Goal: Obtain resource: Obtain resource

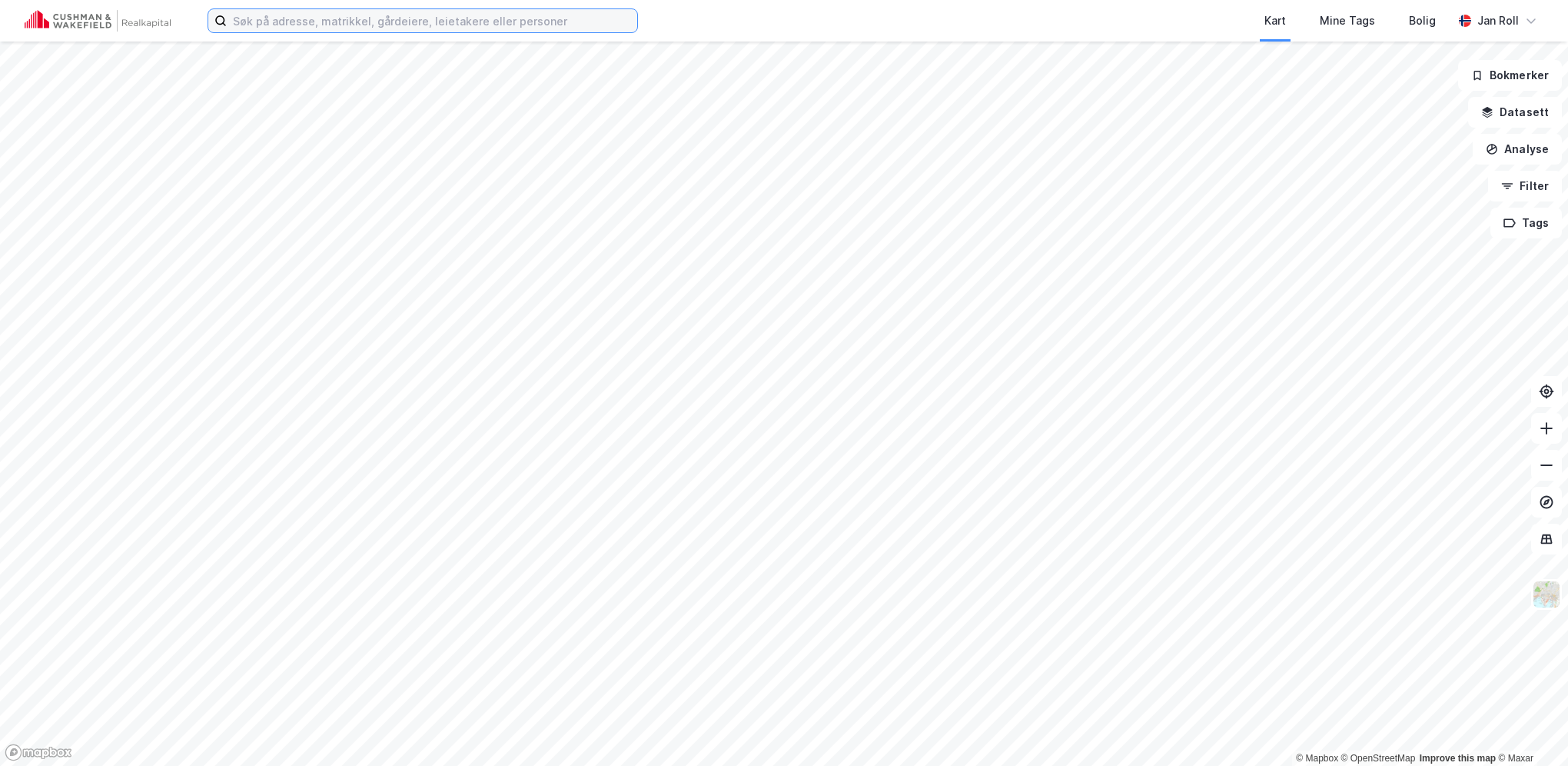
click at [464, 22] on input at bounding box center [432, 20] width 410 height 23
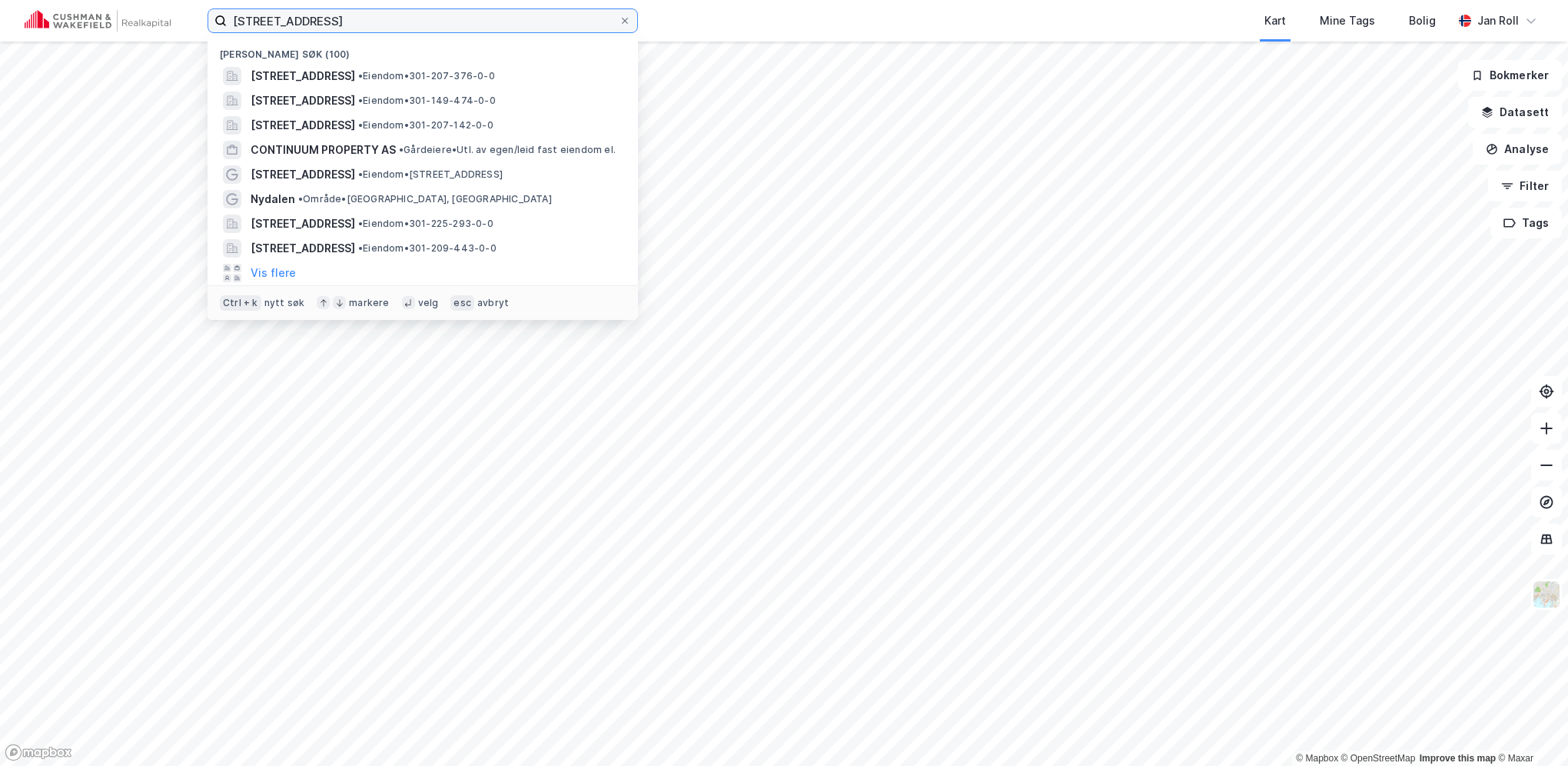
type input "[STREET_ADDRESS]"
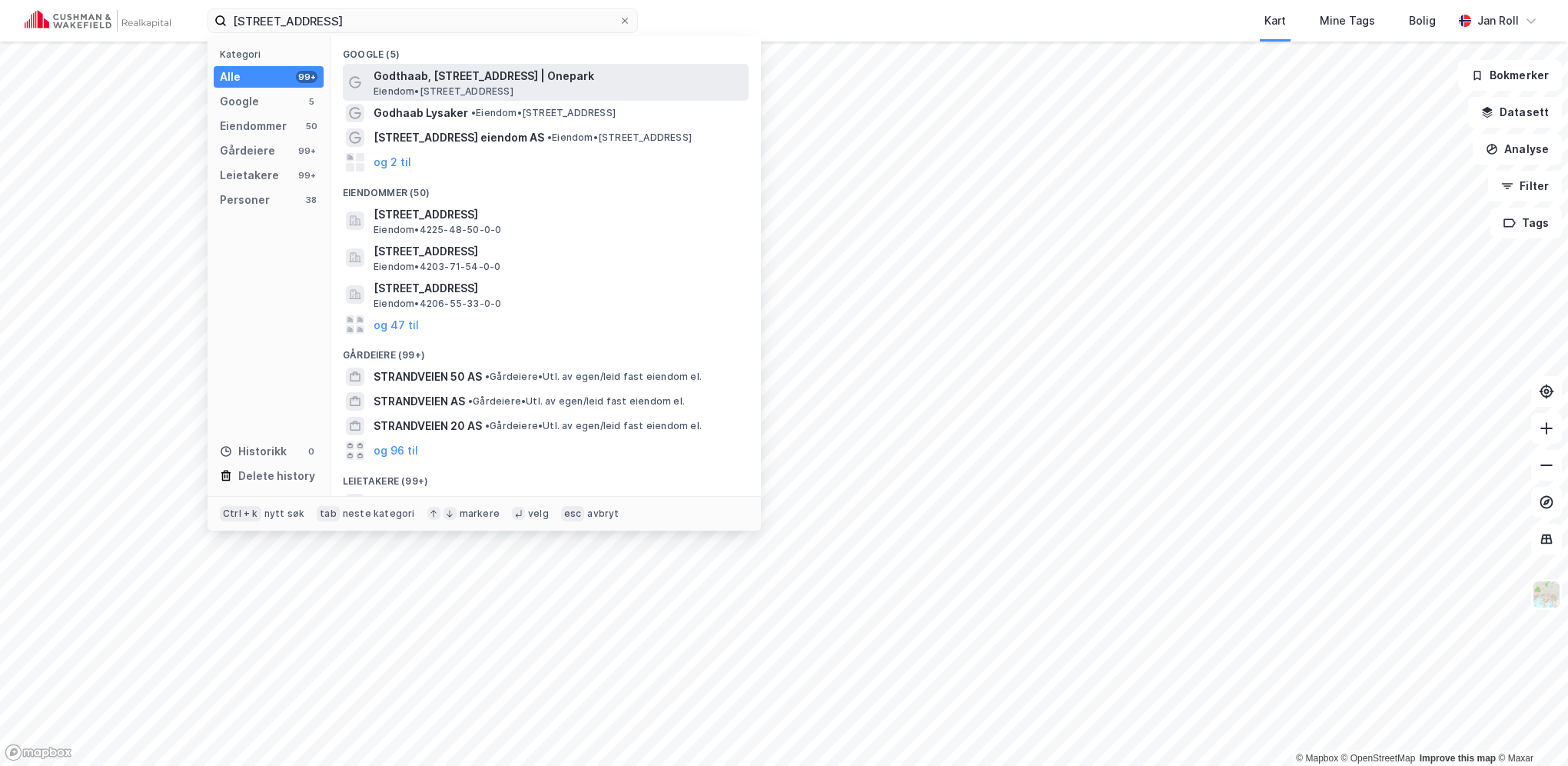
click at [466, 71] on span "Godthaab, [STREET_ADDRESS] | Onepark" at bounding box center [559, 76] width 369 height 19
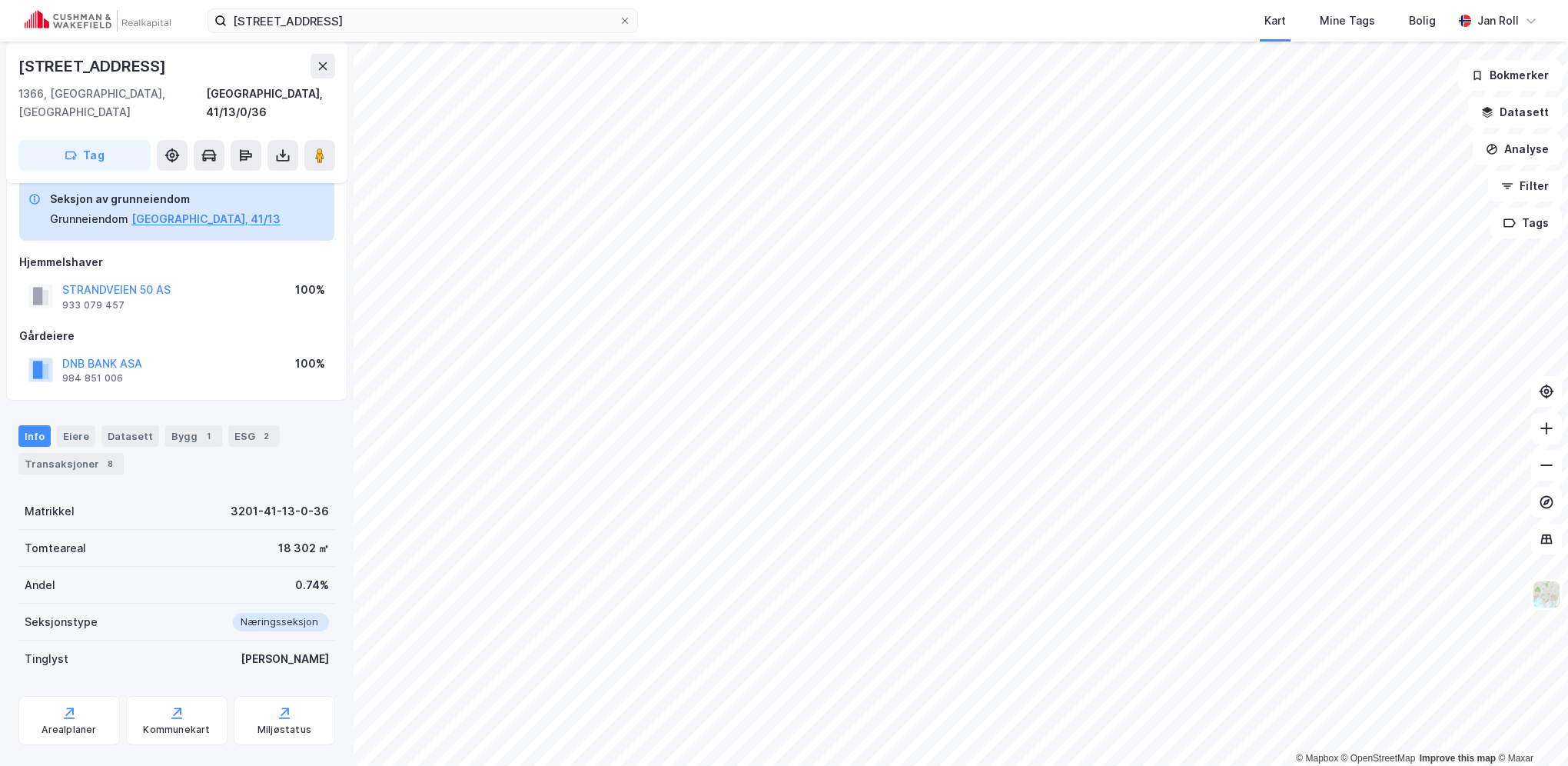
scroll to position [34, 0]
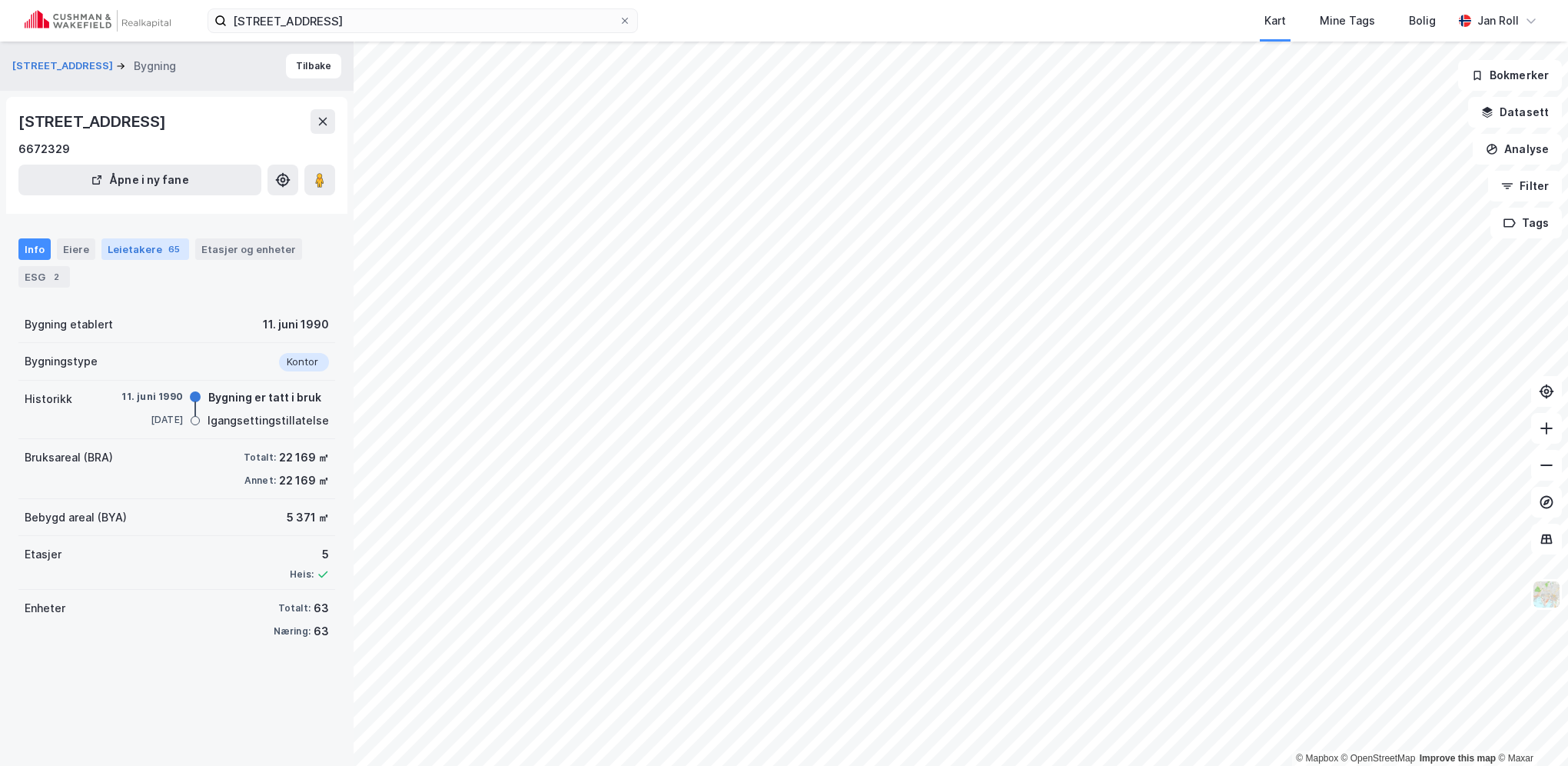
click at [140, 249] on div "Leietakere 65" at bounding box center [144, 249] width 87 height 22
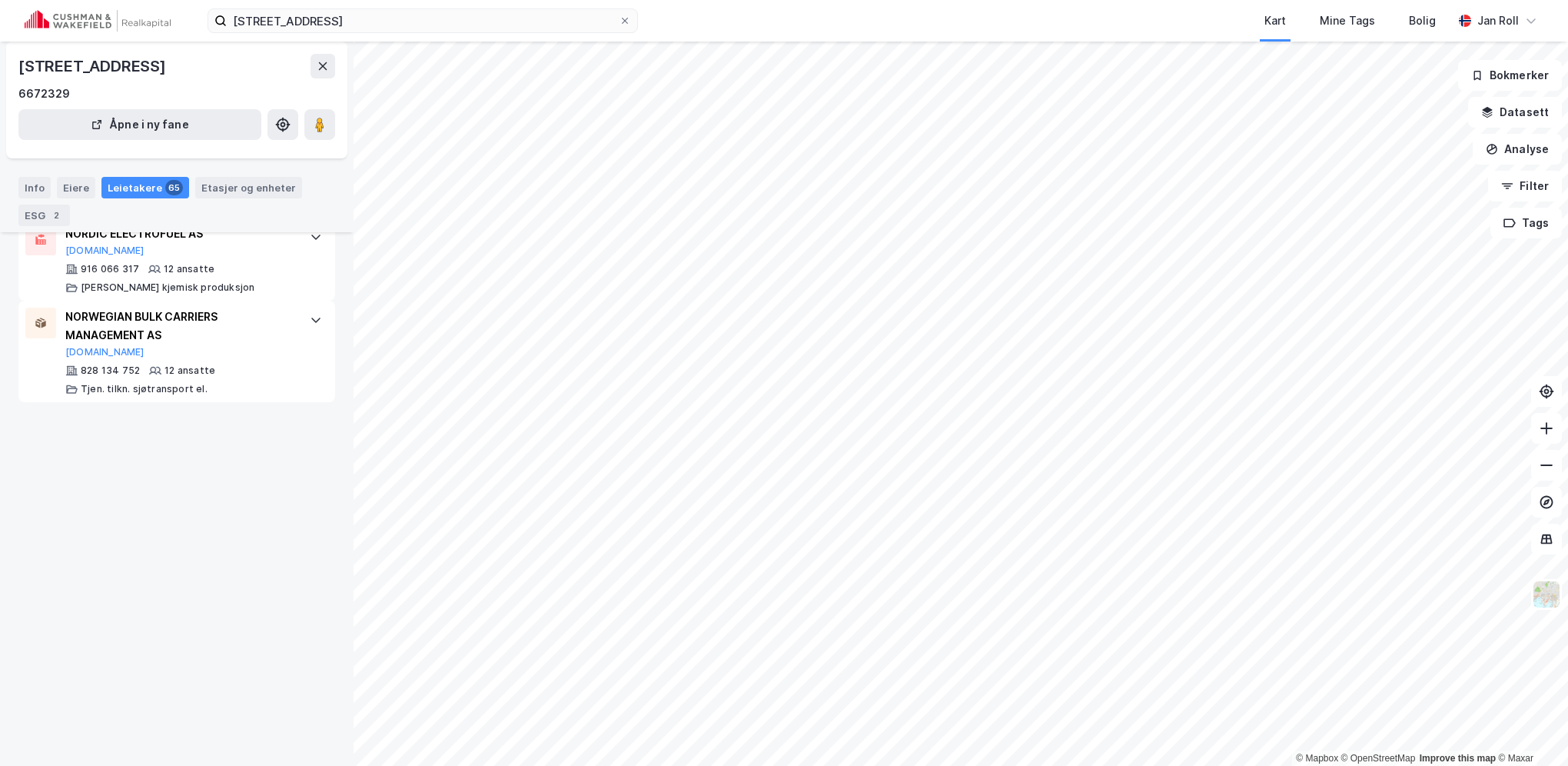
scroll to position [1277, 0]
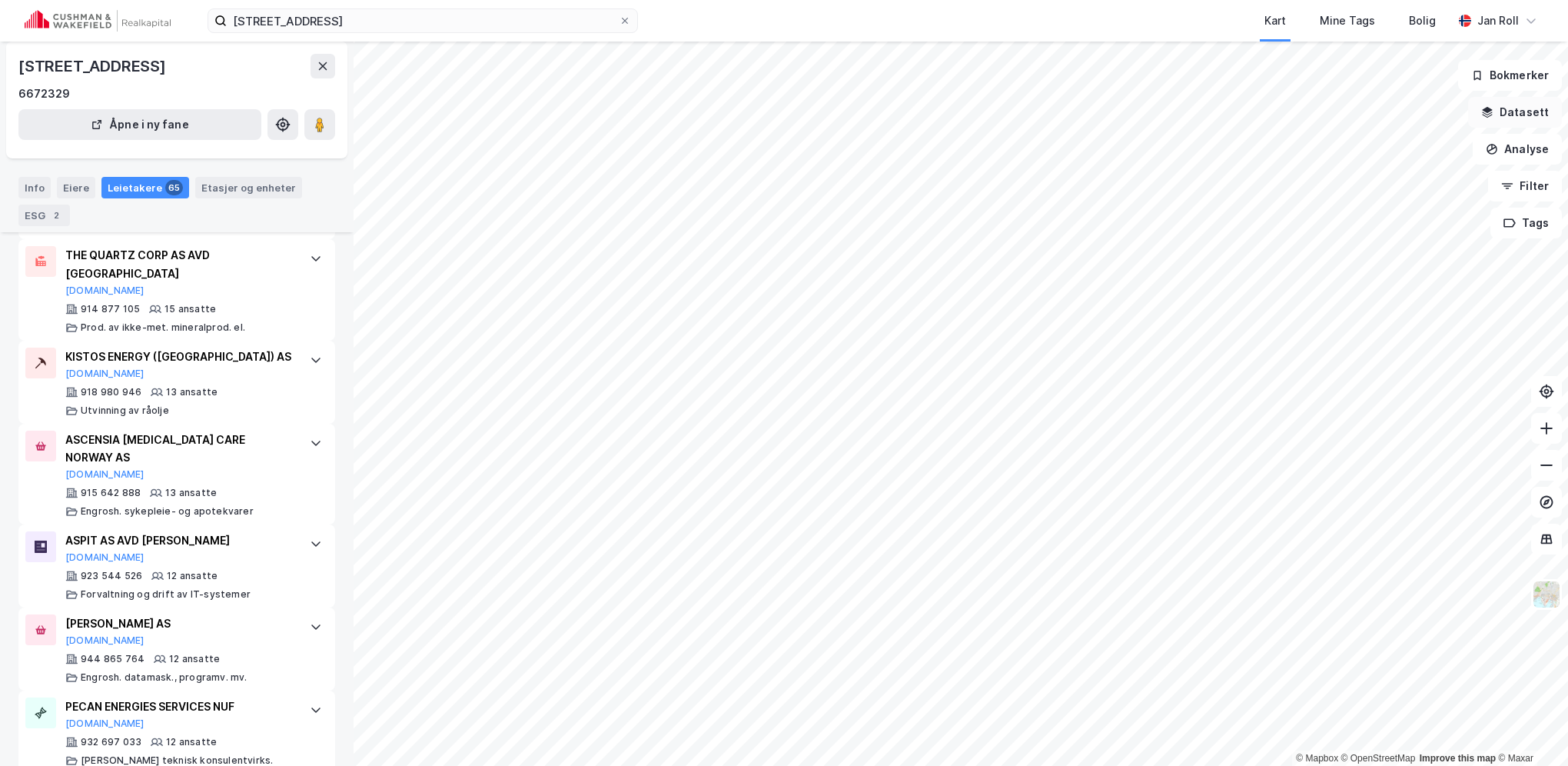
click at [1533, 108] on button "Datasett" at bounding box center [1516, 112] width 94 height 30
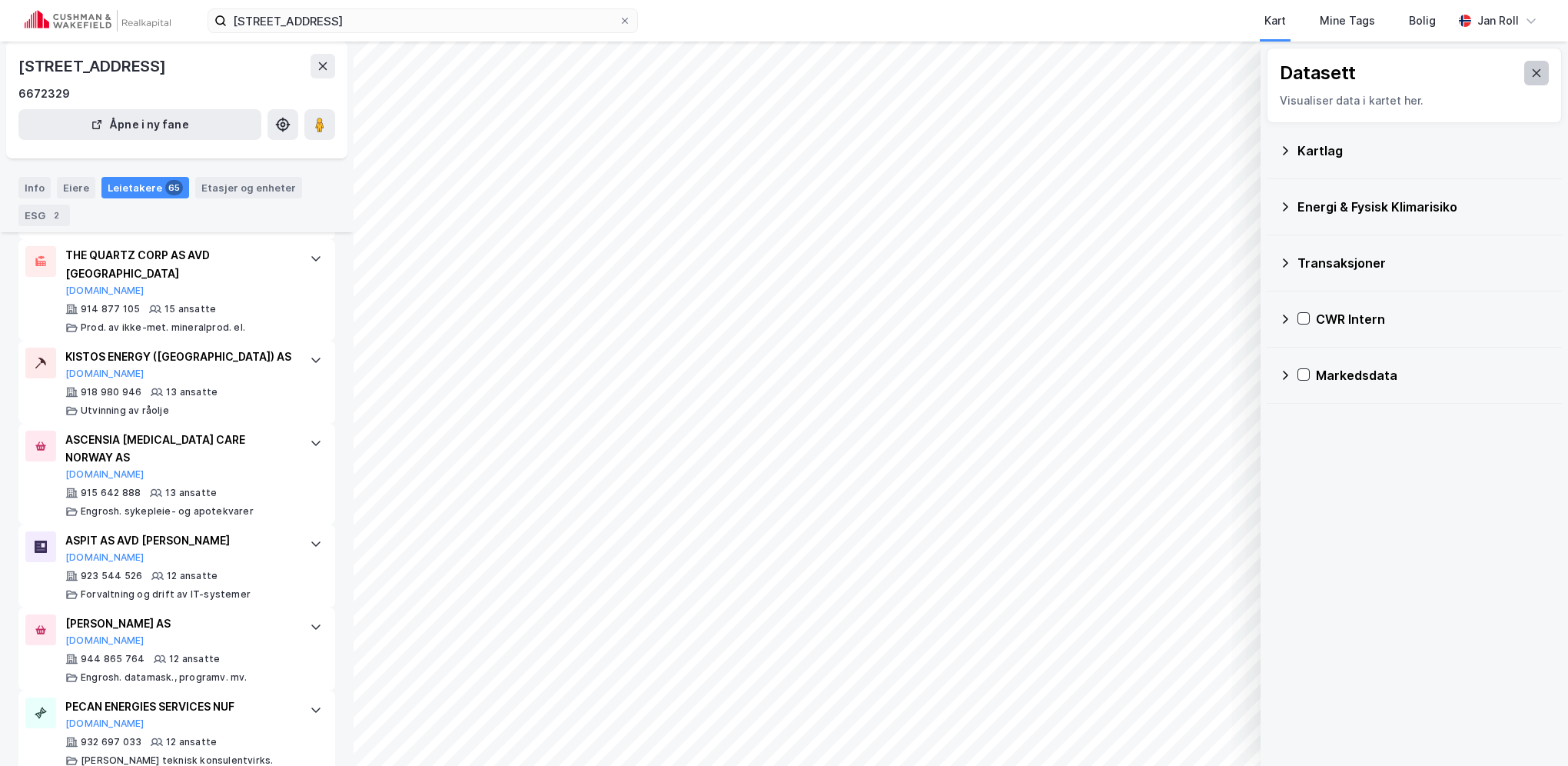
click at [1531, 71] on icon at bounding box center [1537, 73] width 13 height 13
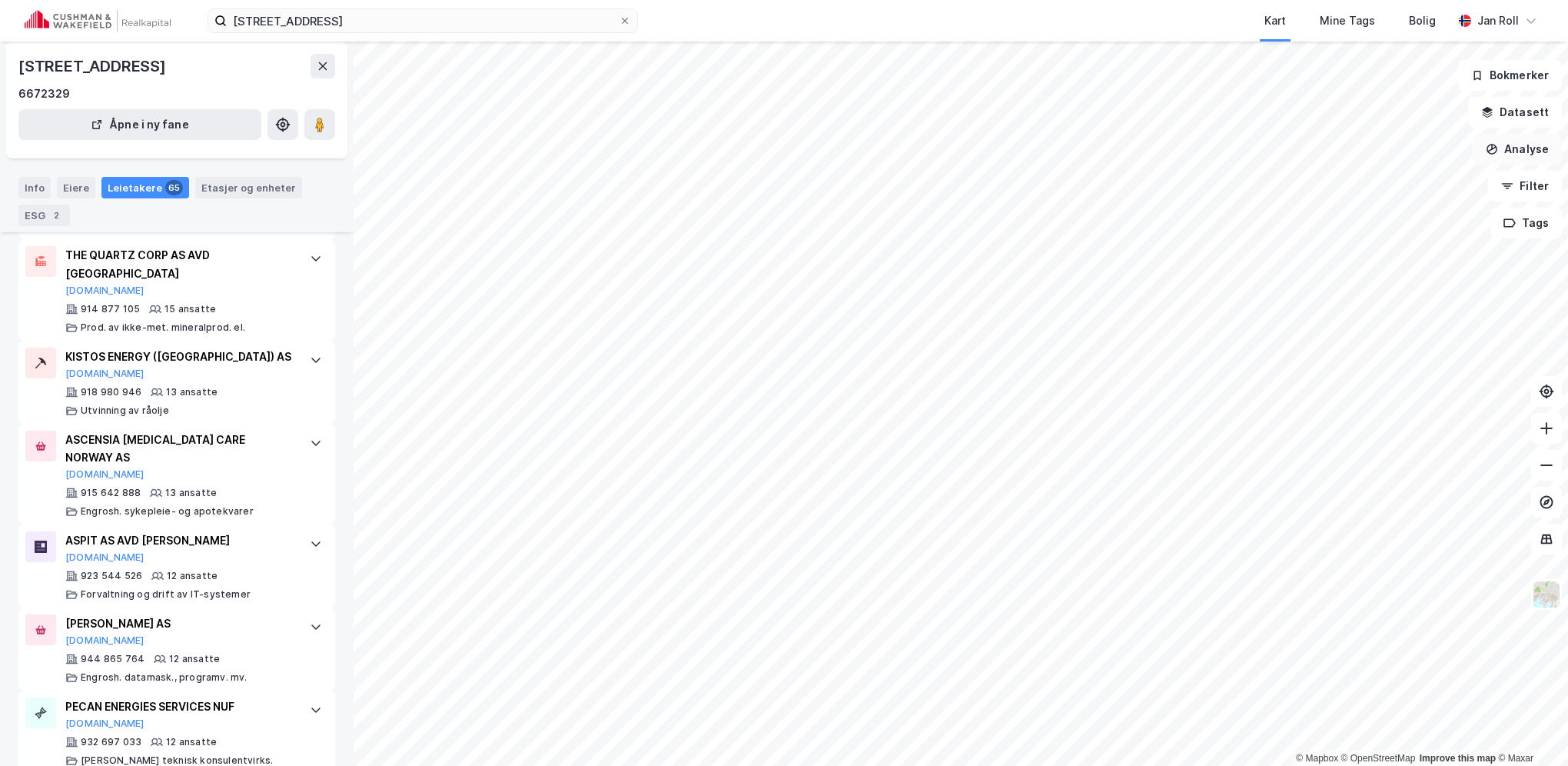
click at [1529, 144] on button "Analyse" at bounding box center [1517, 148] width 89 height 30
click at [1530, 183] on button "Filter" at bounding box center [1525, 186] width 74 height 30
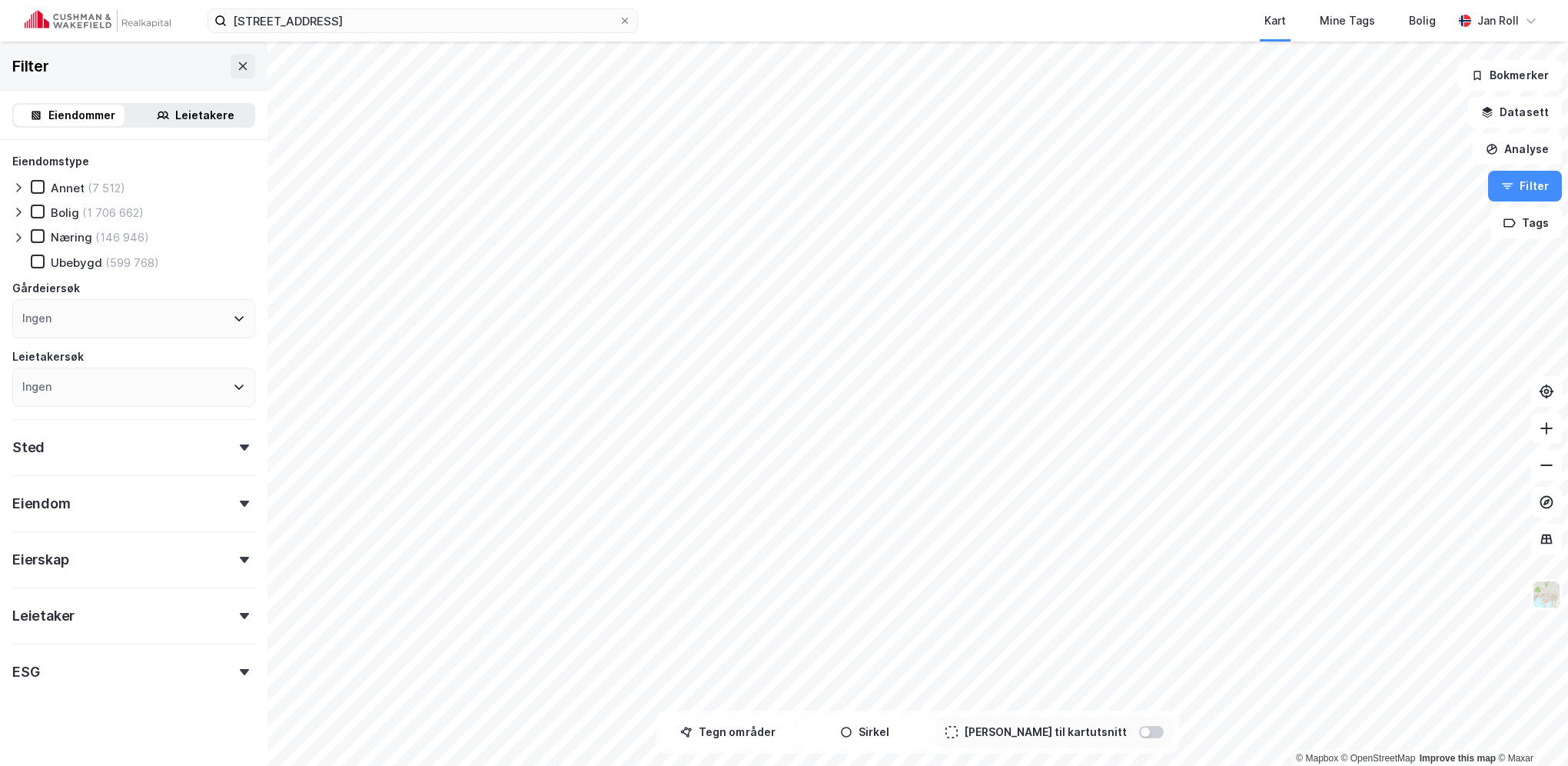
click at [78, 358] on div "Leietakersøk" at bounding box center [48, 356] width 72 height 19
click at [67, 355] on div "Leietakersøk" at bounding box center [48, 356] width 72 height 19
click at [67, 372] on div "Ingen" at bounding box center [134, 387] width 243 height 39
click at [100, 360] on div "Leietakersøk" at bounding box center [134, 356] width 243 height 19
click at [193, 113] on div "Leietakere" at bounding box center [205, 115] width 59 height 19
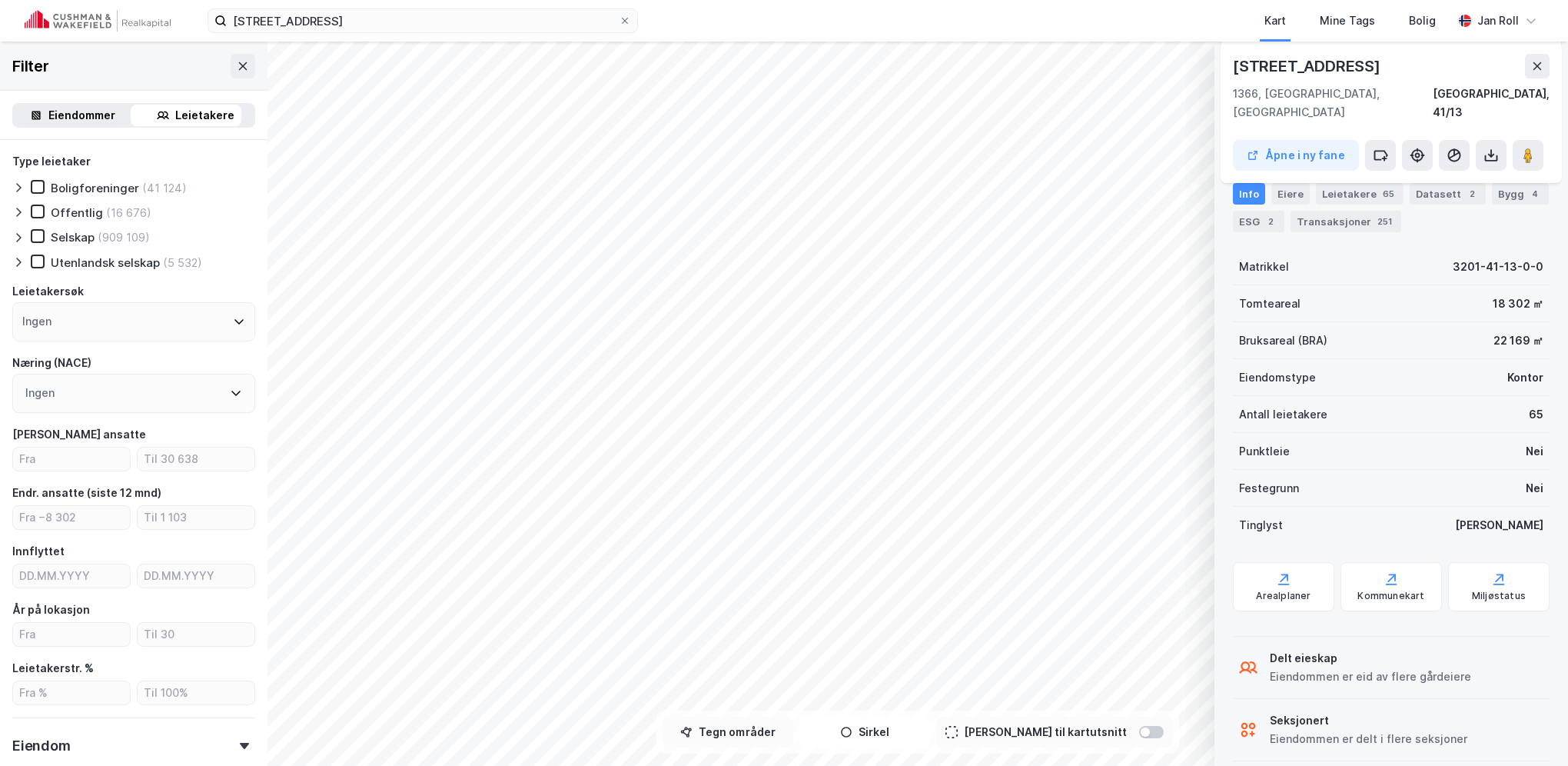
click at [763, 742] on button "Tegn områder" at bounding box center [728, 732] width 131 height 30
click at [1540, 67] on icon at bounding box center [1538, 66] width 13 height 13
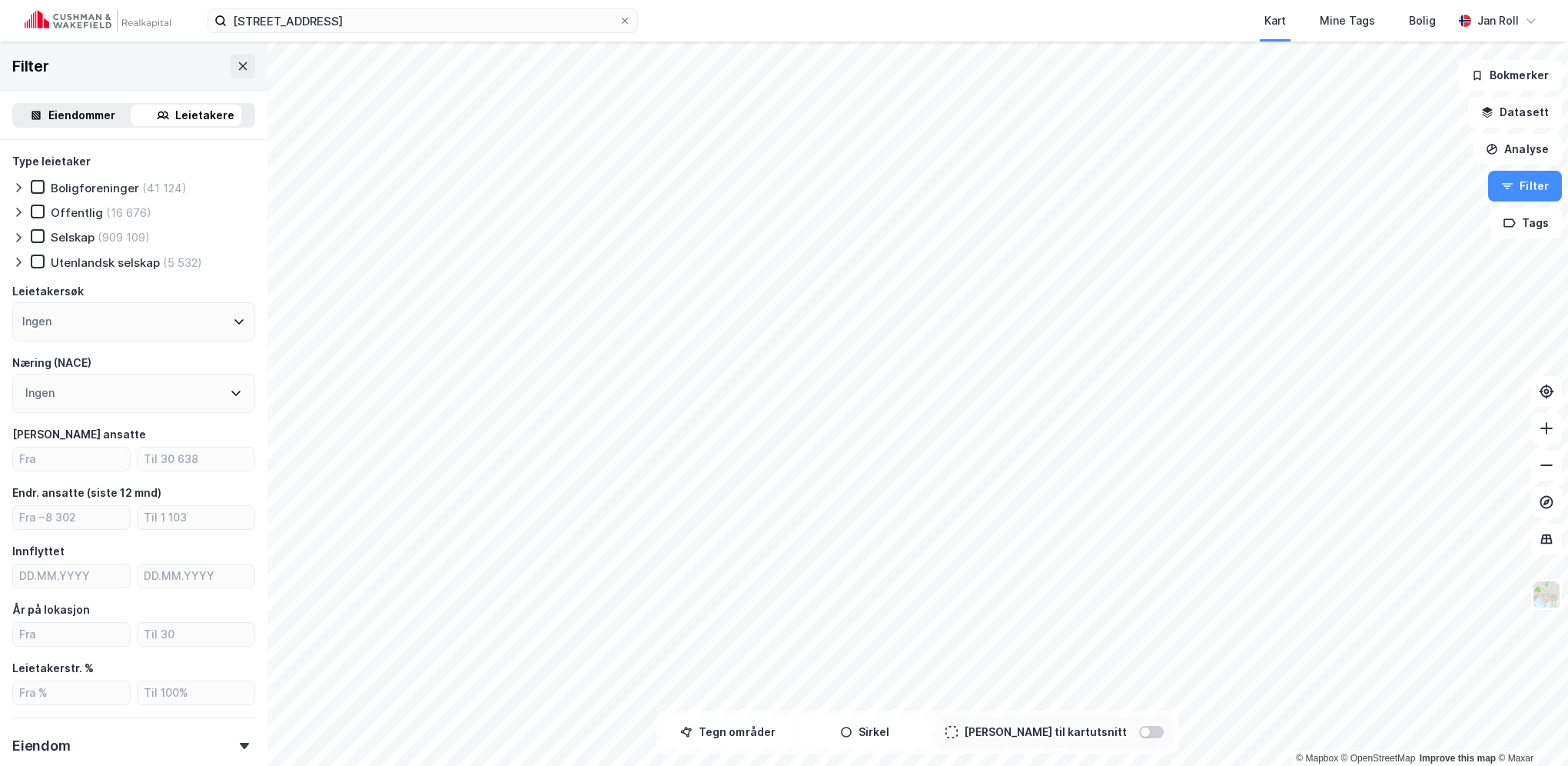
click at [218, 116] on div "Leietakere" at bounding box center [205, 115] width 59 height 19
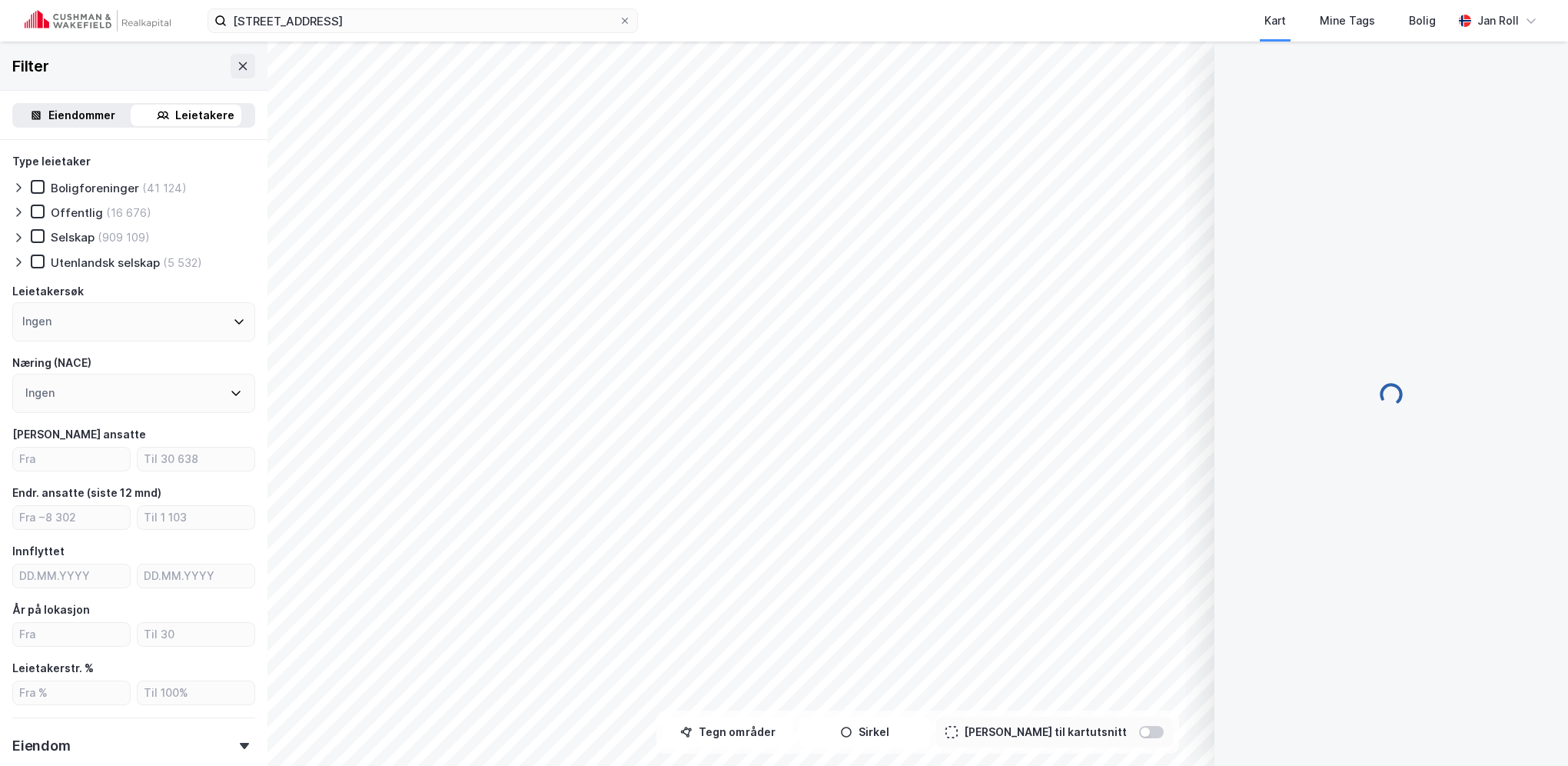
scroll to position [299, 0]
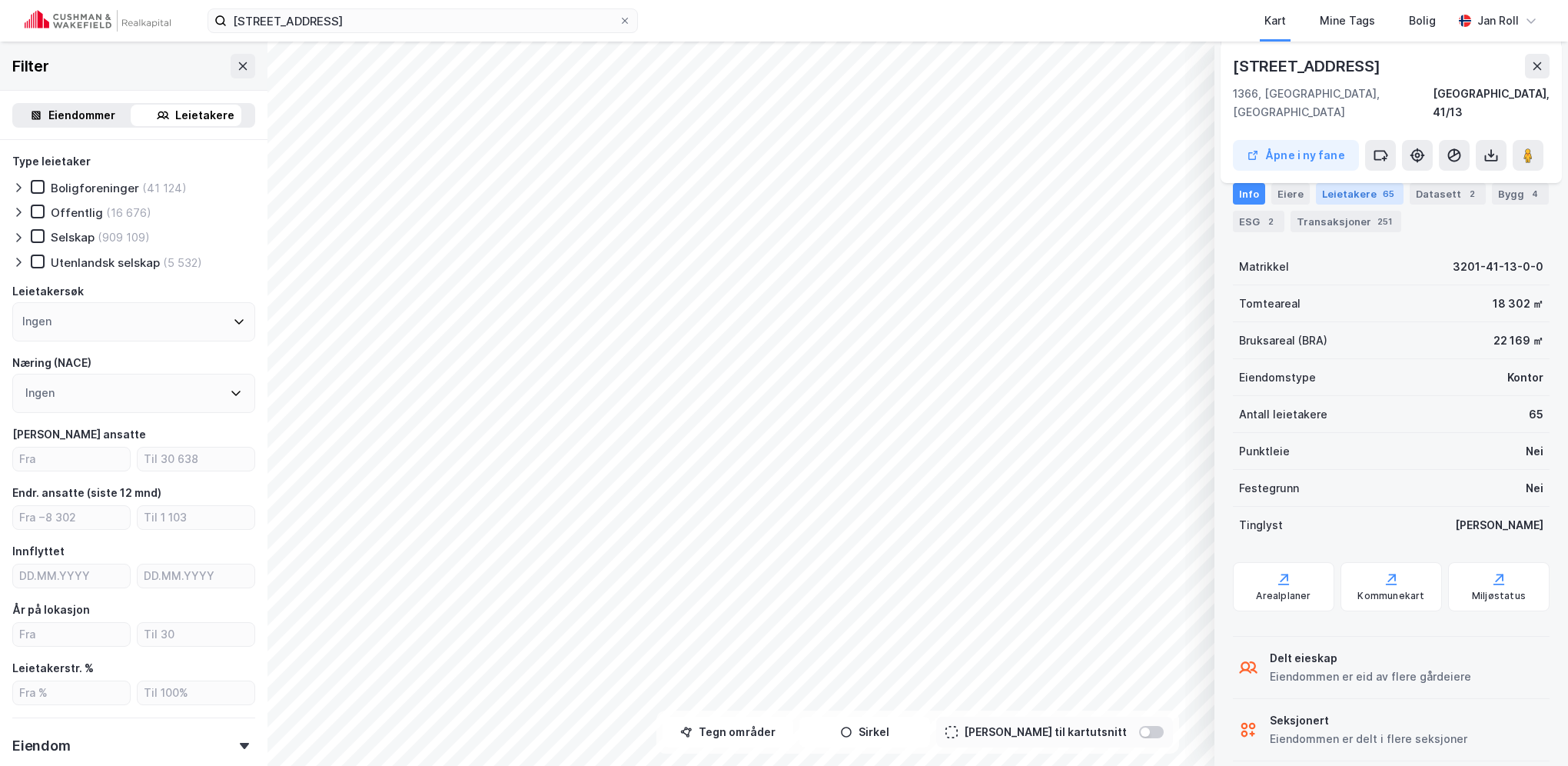
click at [1352, 192] on div "Leietakere 65" at bounding box center [1360, 193] width 87 height 22
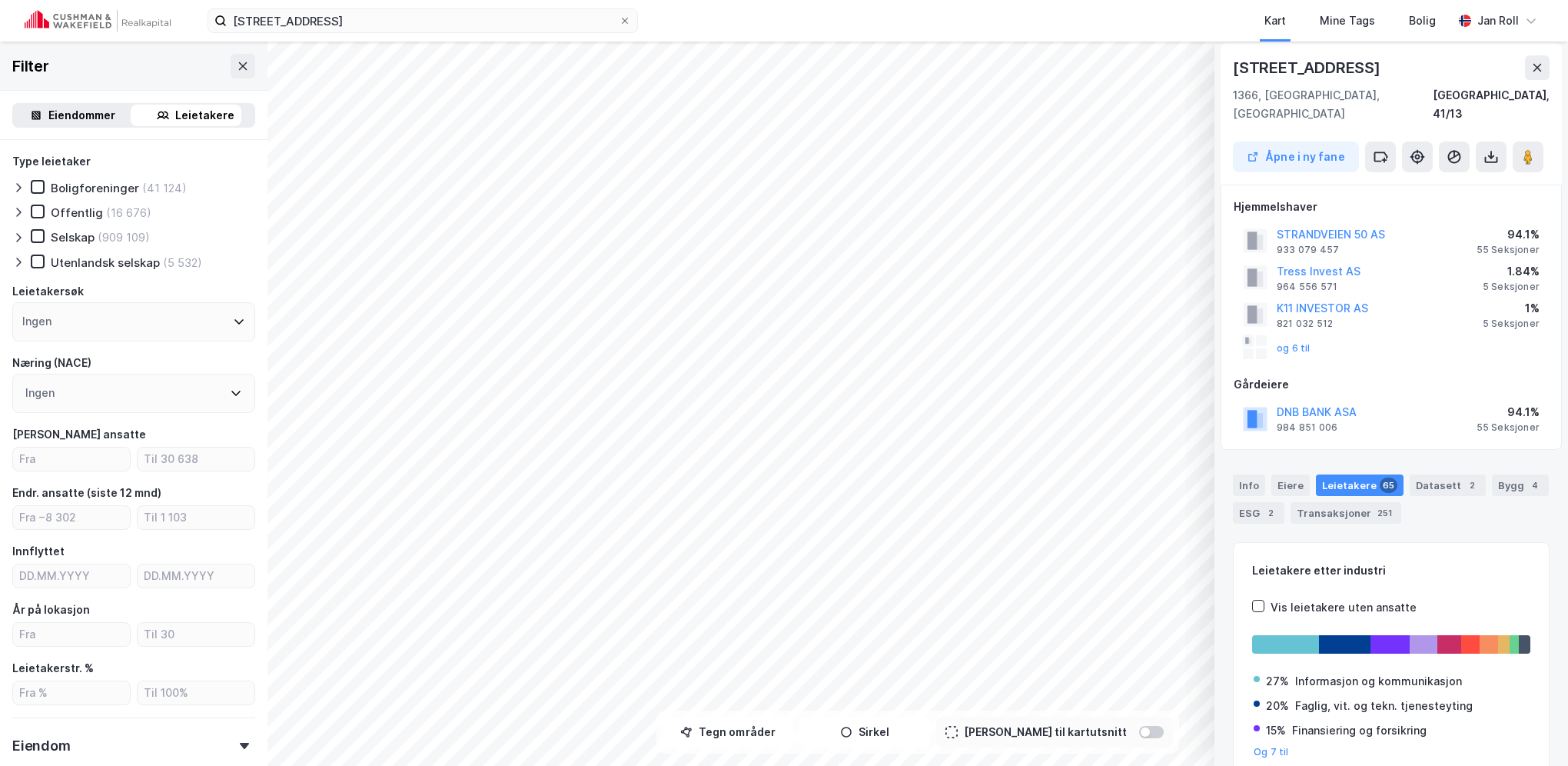
scroll to position [0, 0]
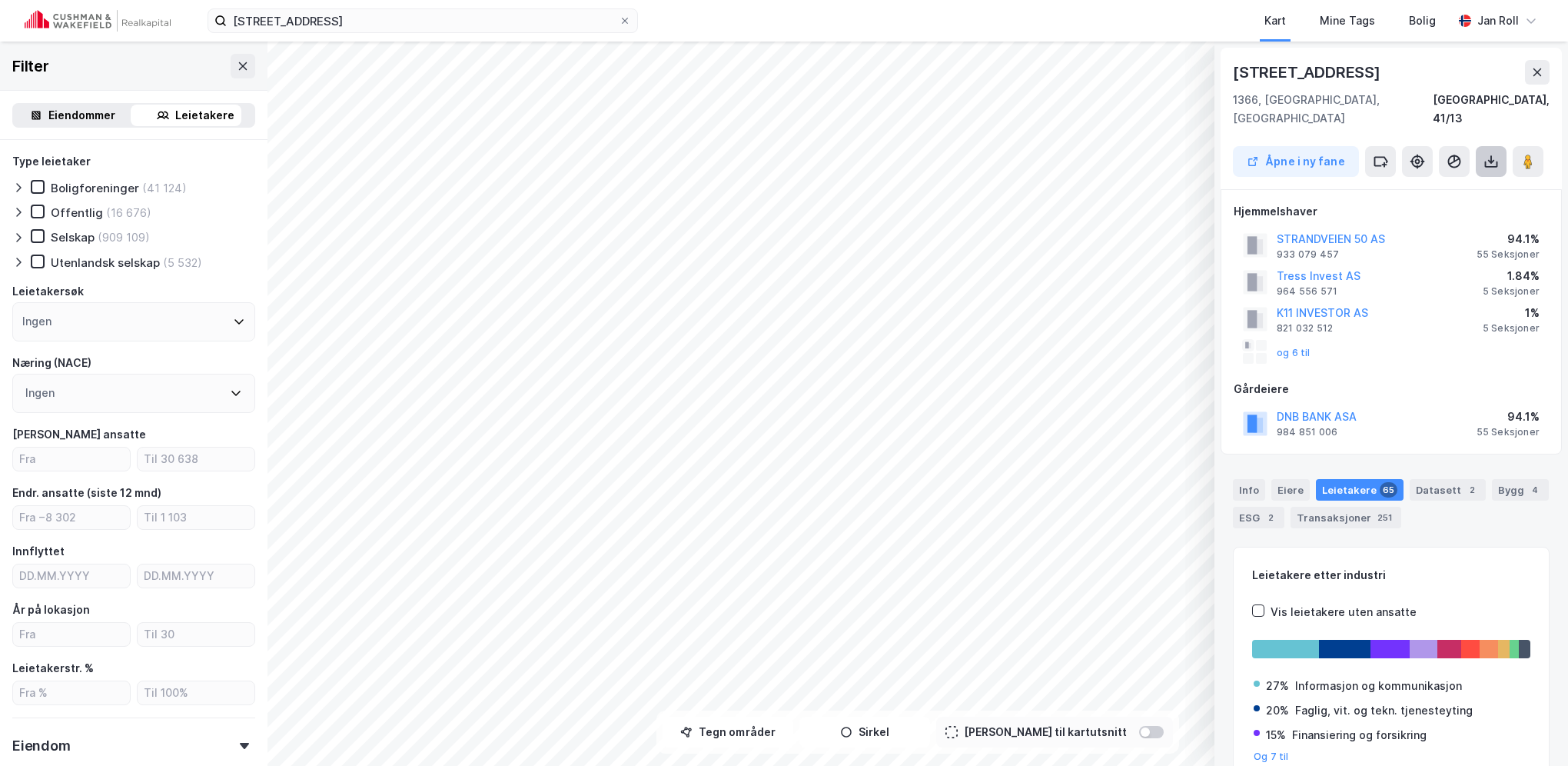
click at [1496, 154] on icon at bounding box center [1491, 162] width 16 height 16
click at [1442, 58] on div "[STREET_ADDRESS] 1366, [GEOGRAPHIC_DATA], [GEOGRAPHIC_DATA], 41/13 Åpne i ny fa…" at bounding box center [1391, 119] width 342 height 141
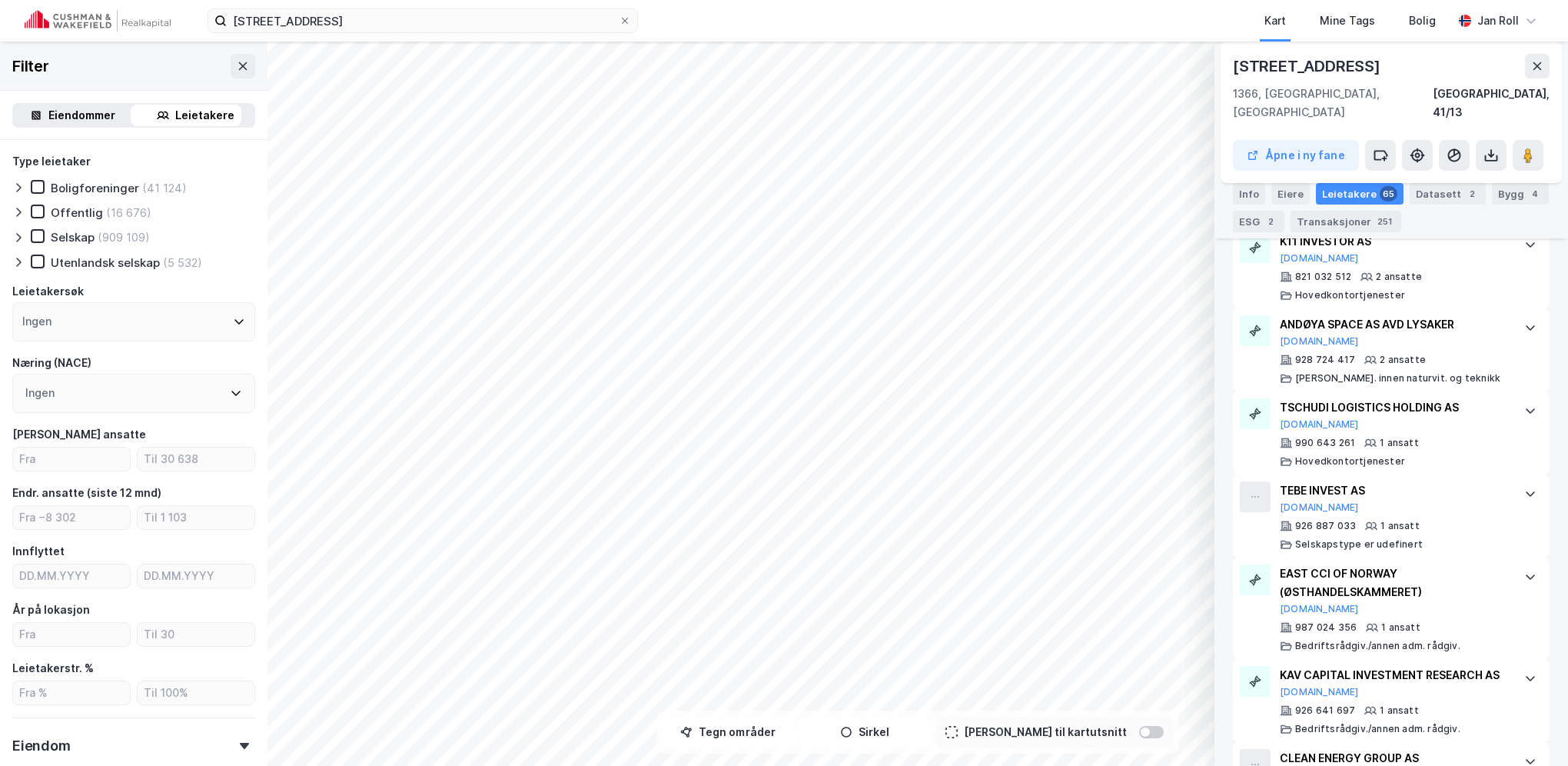
scroll to position [5599, 0]
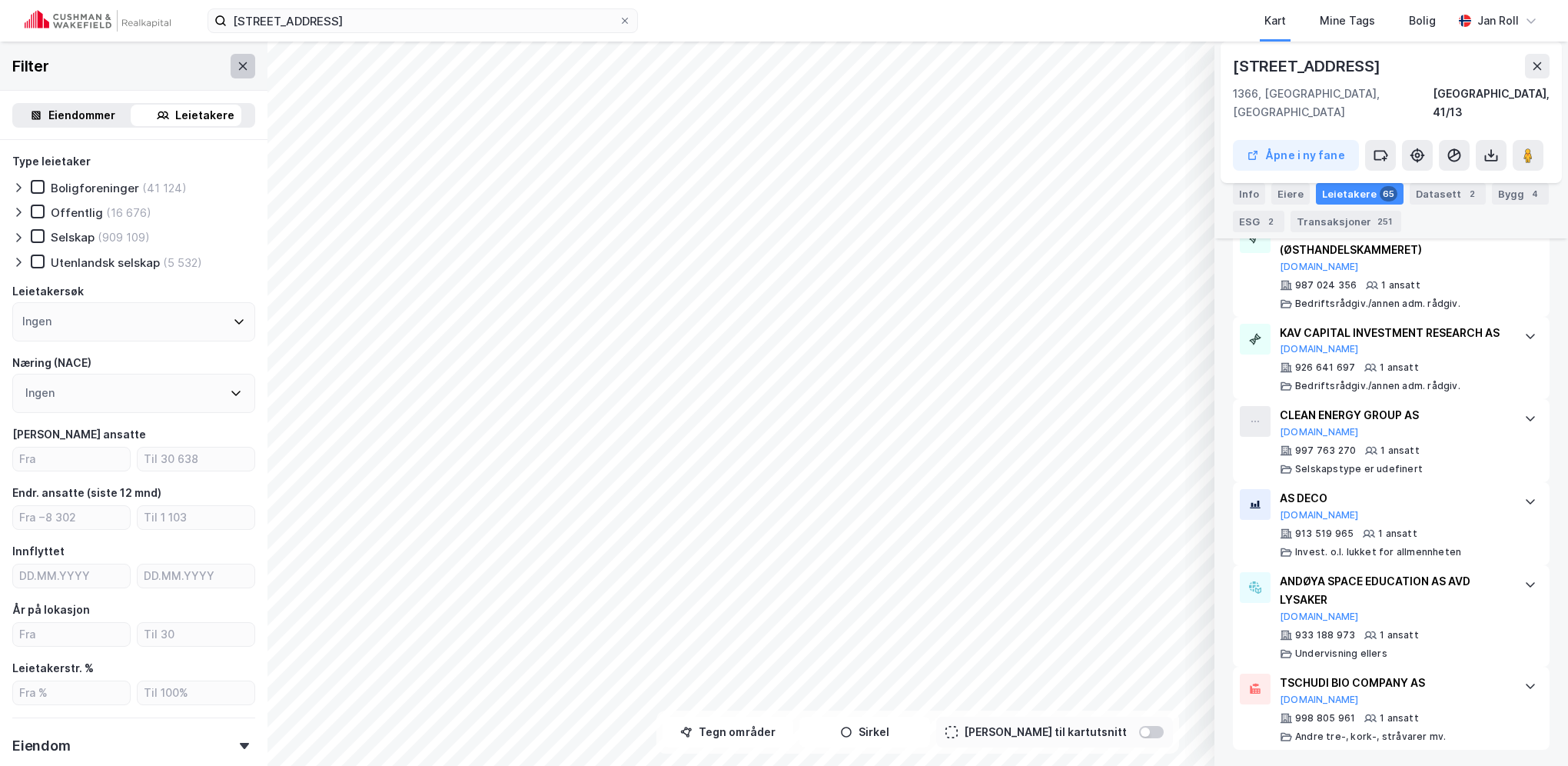
click at [240, 69] on icon at bounding box center [243, 66] width 9 height 8
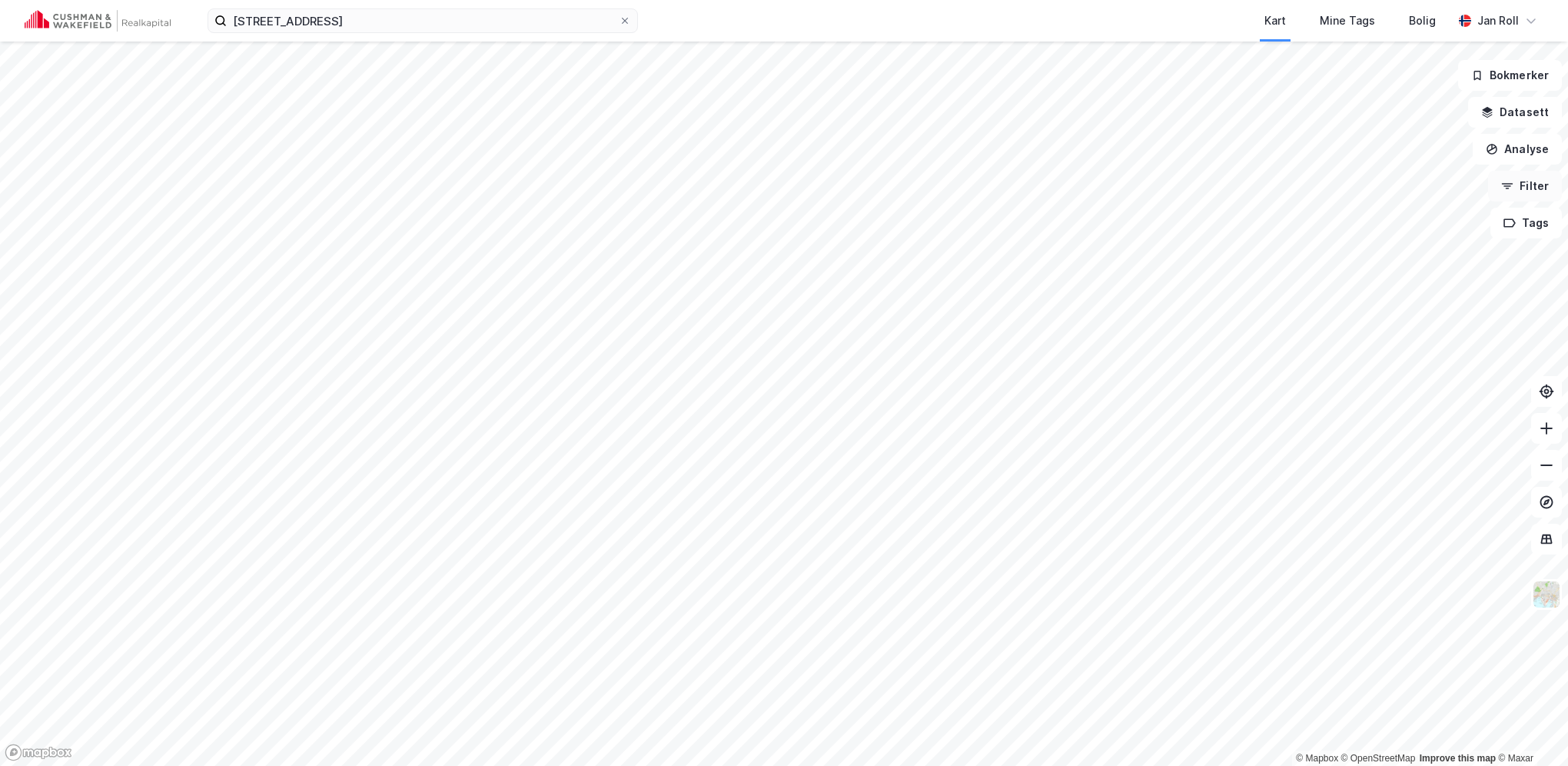
click at [1522, 189] on button "Filter" at bounding box center [1525, 186] width 74 height 30
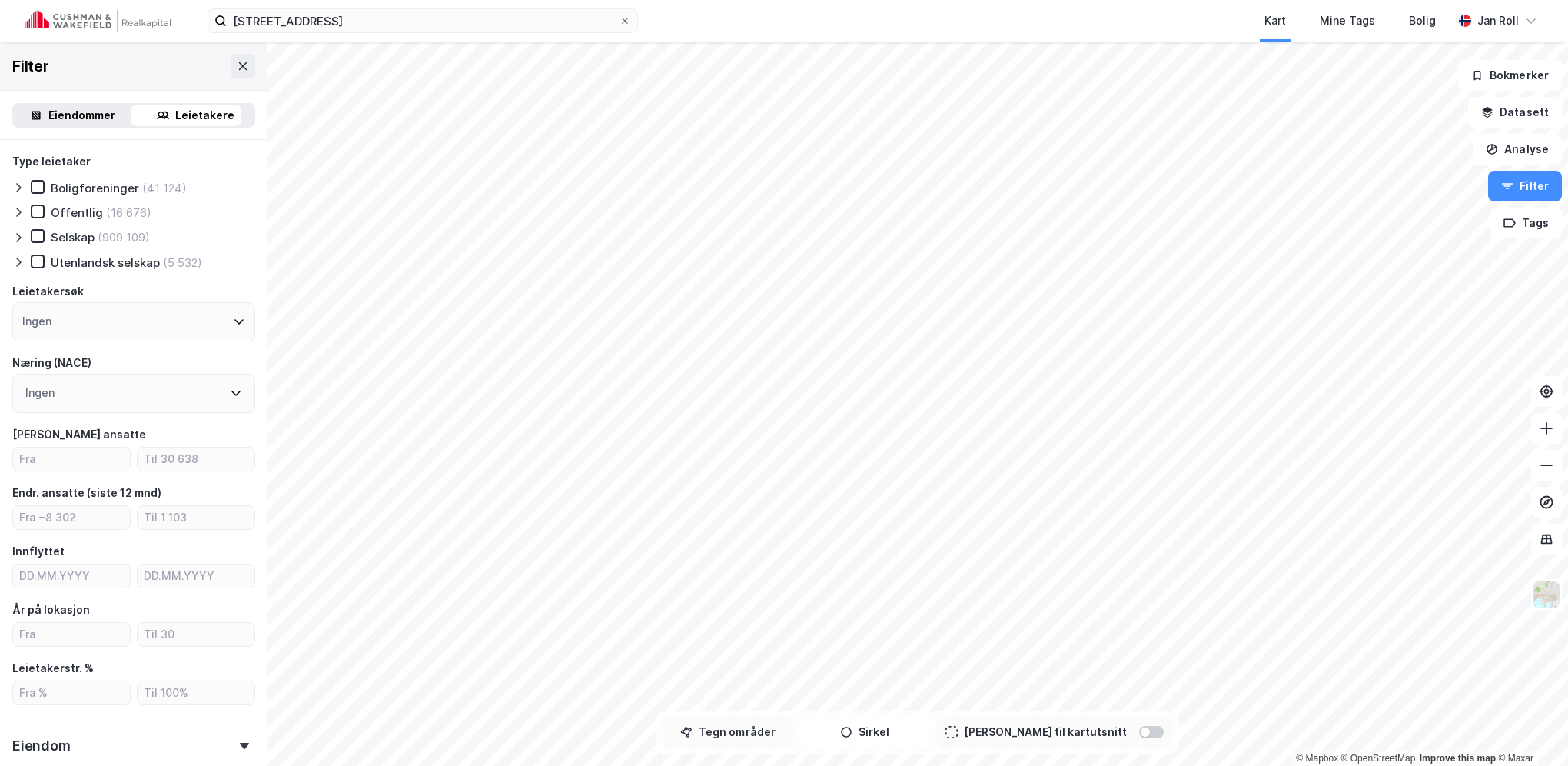
click at [766, 736] on button "Tegn områder" at bounding box center [728, 732] width 131 height 30
click at [28, 323] on div "Ingen" at bounding box center [37, 321] width 29 height 19
click at [53, 308] on div "Ingen" at bounding box center [134, 322] width 243 height 39
click at [171, 62] on div "Filter" at bounding box center [134, 66] width 267 height 49
click at [193, 114] on div "Leietakere" at bounding box center [205, 115] width 59 height 19
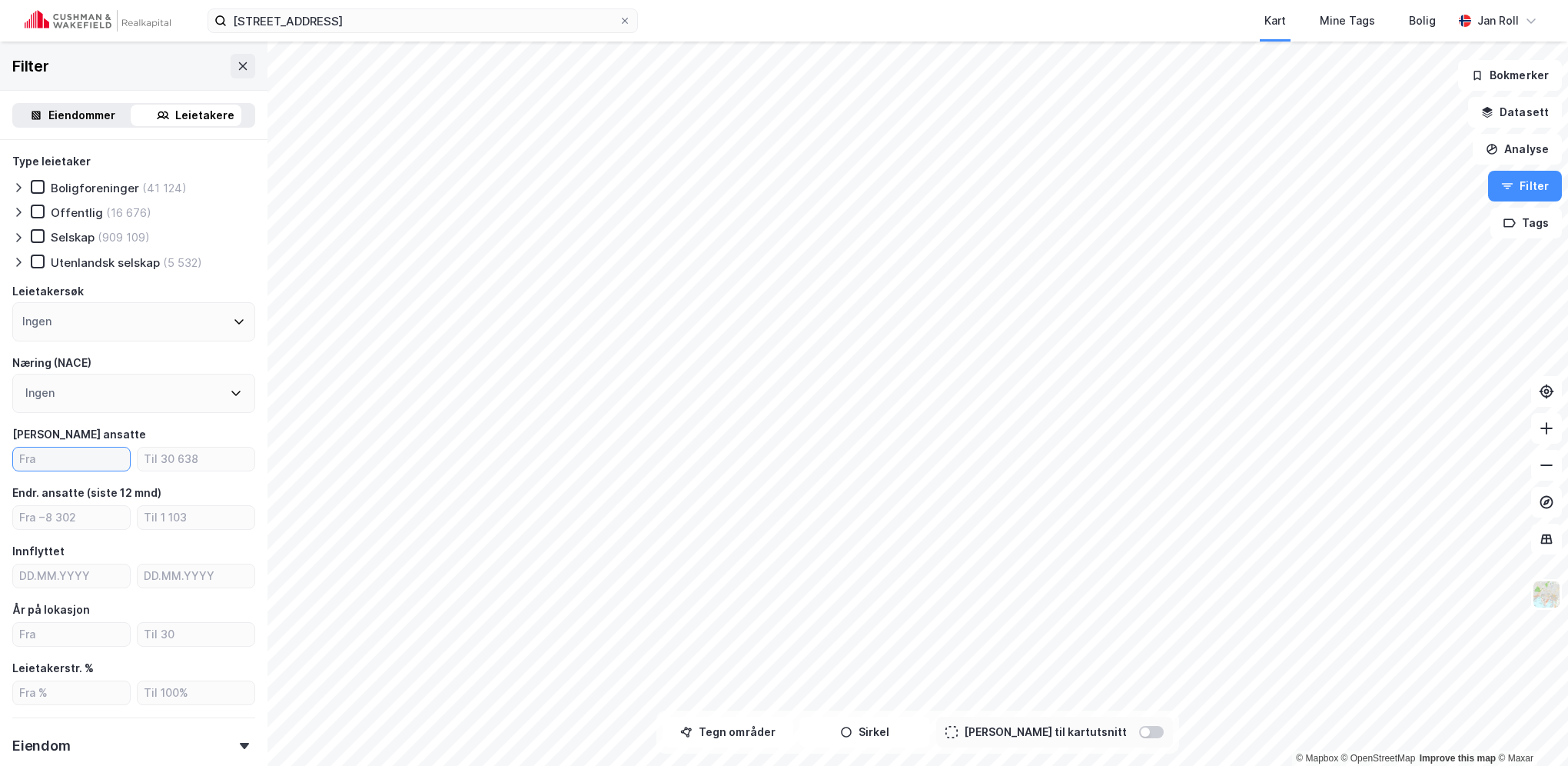
click at [71, 459] on input "number" at bounding box center [71, 459] width 117 height 23
type input "0"
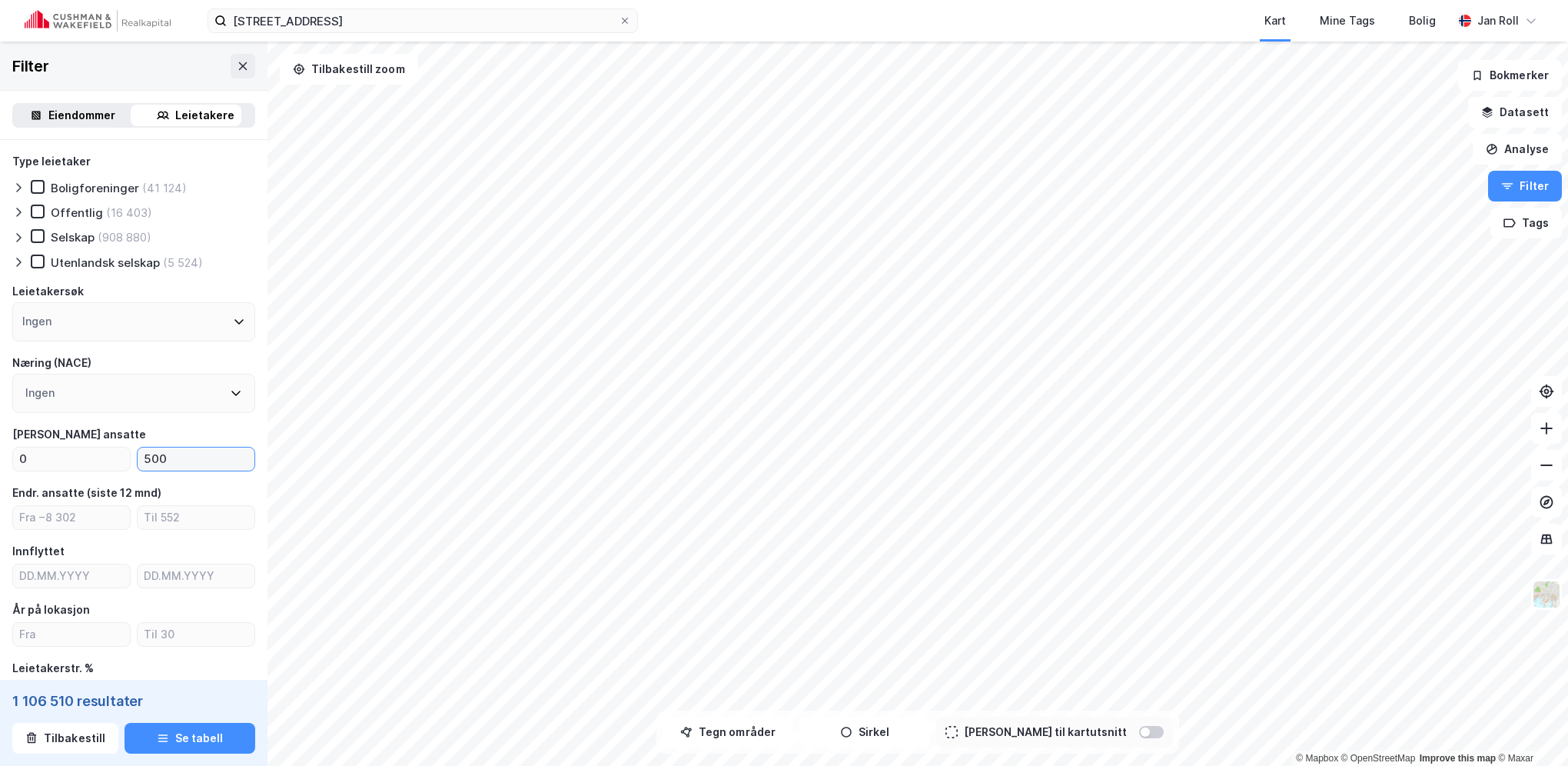
type input "500"
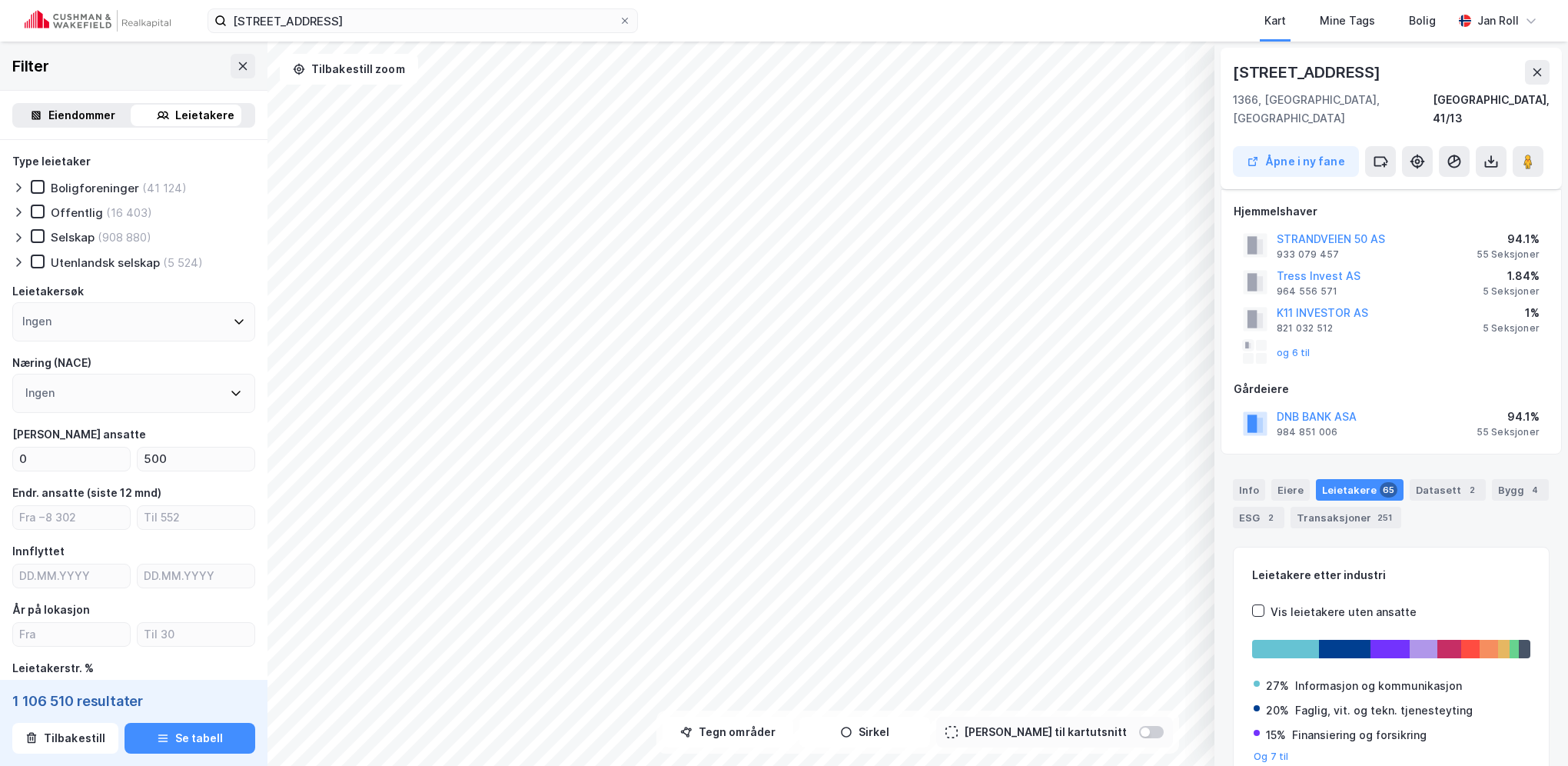
scroll to position [59, 0]
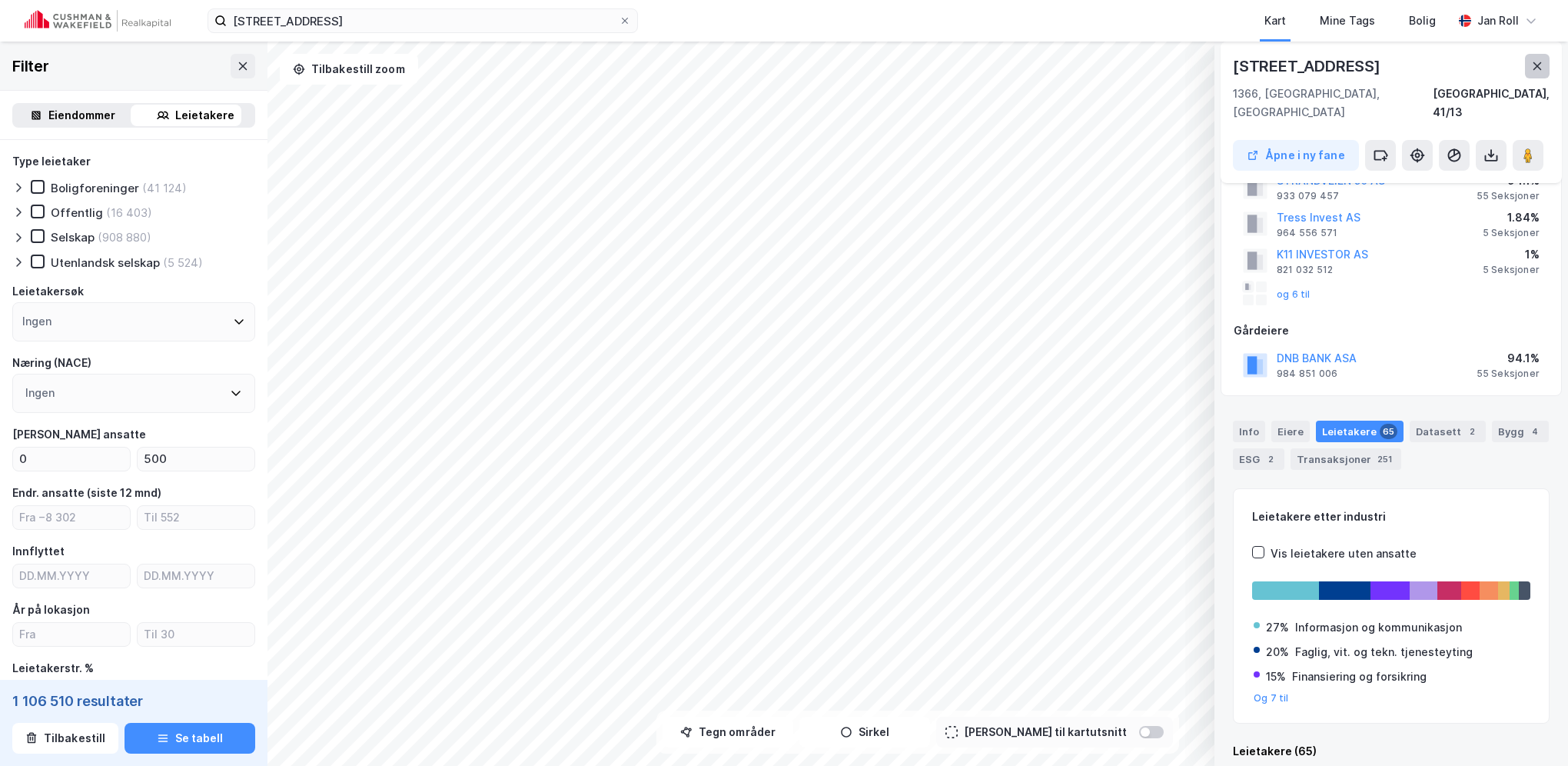
click at [1541, 62] on icon at bounding box center [1538, 66] width 13 height 13
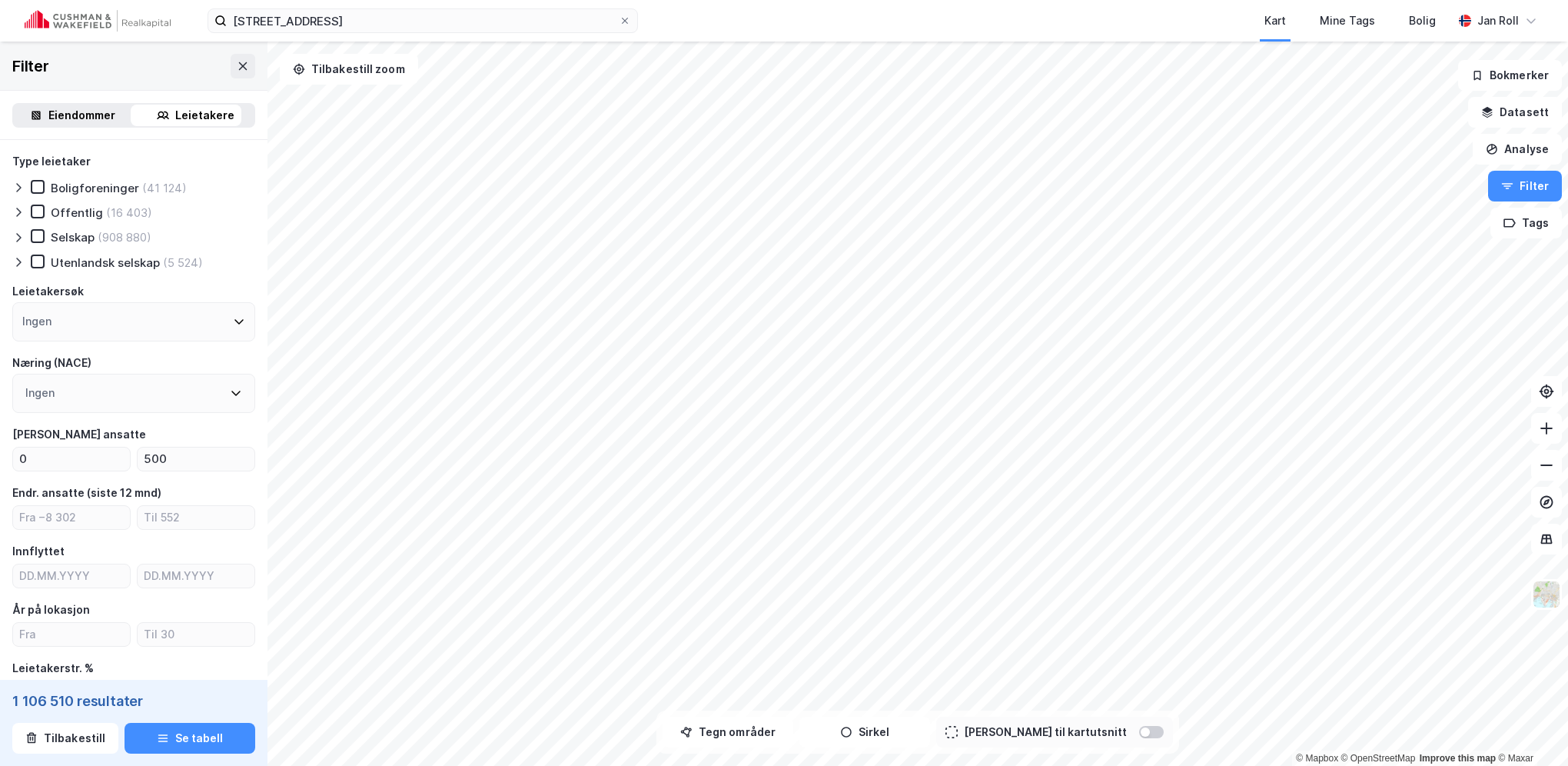
click at [95, 115] on div "Eiendommer" at bounding box center [81, 115] width 67 height 19
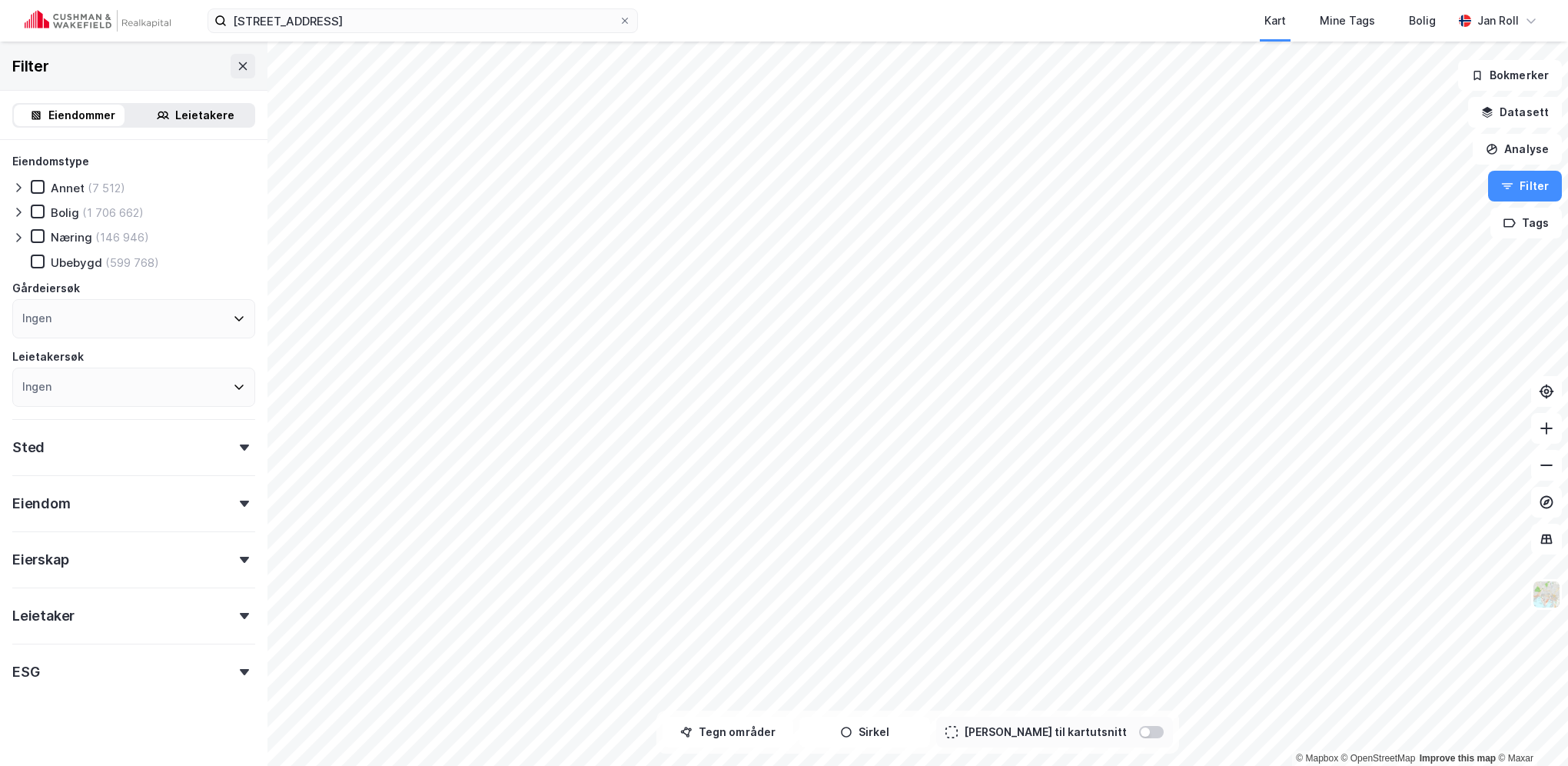
click at [176, 115] on div "Leietakere" at bounding box center [205, 115] width 59 height 19
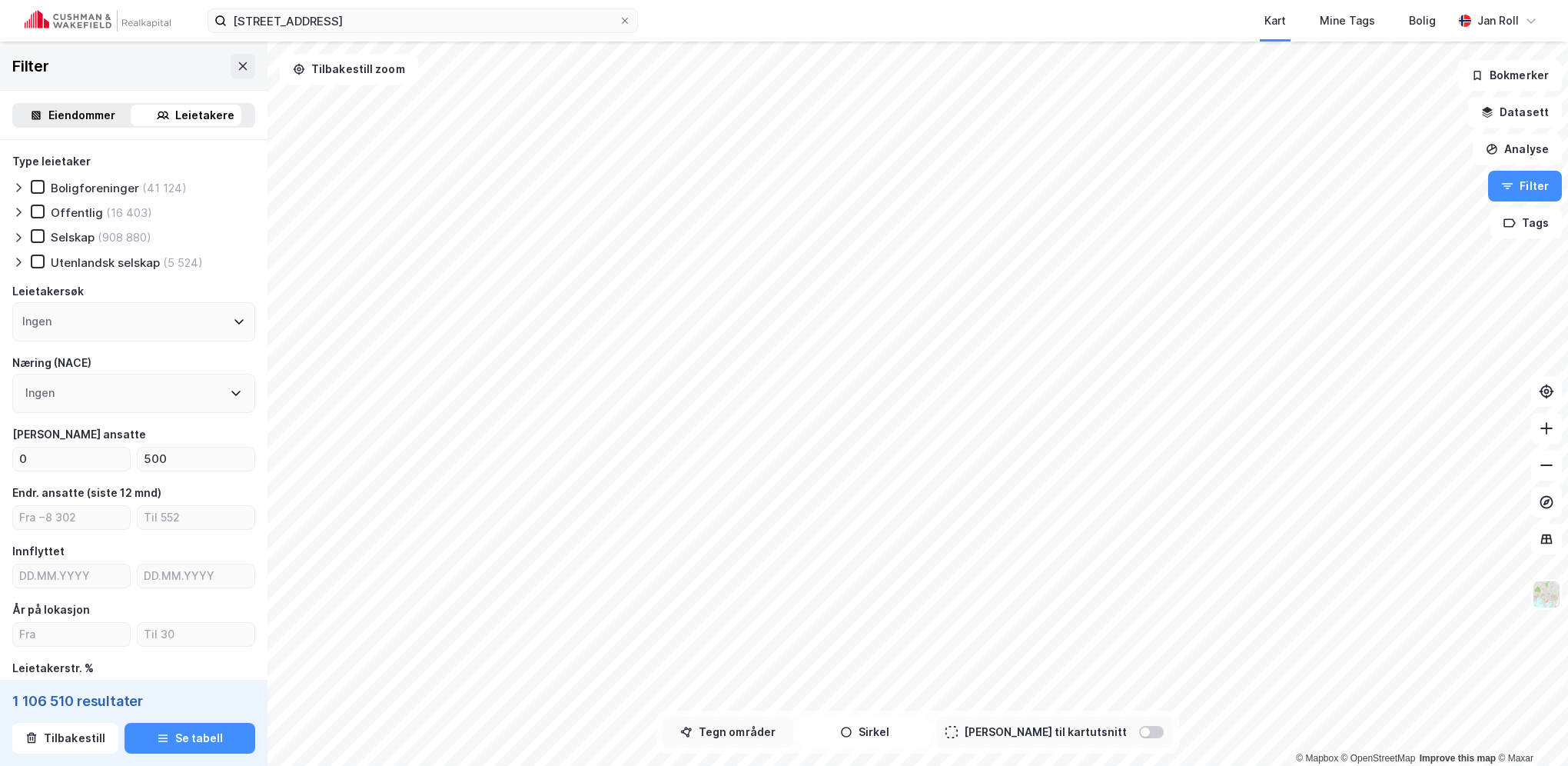
click at [761, 732] on button "Tegn områder" at bounding box center [728, 732] width 131 height 30
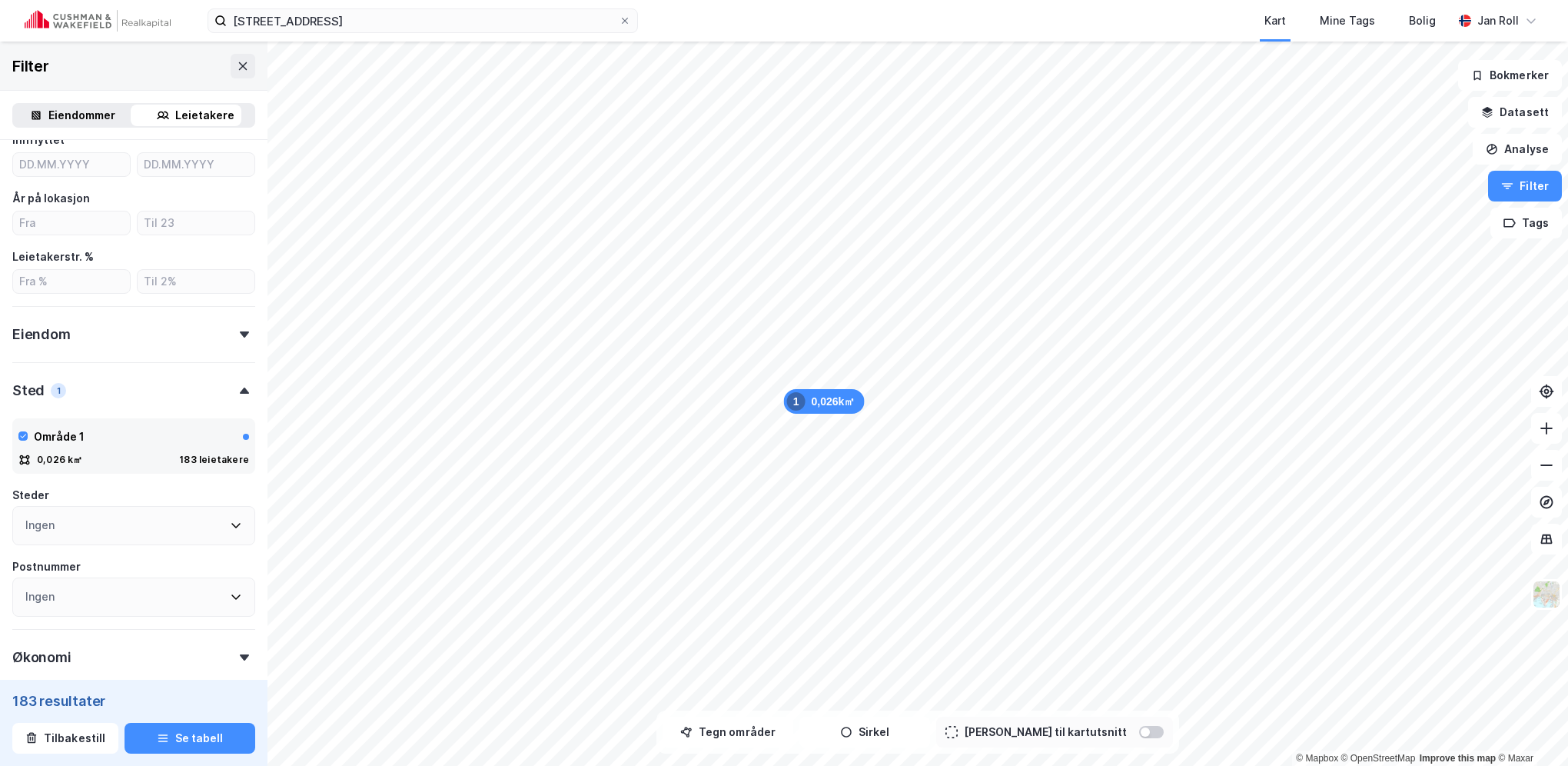
scroll to position [493, 0]
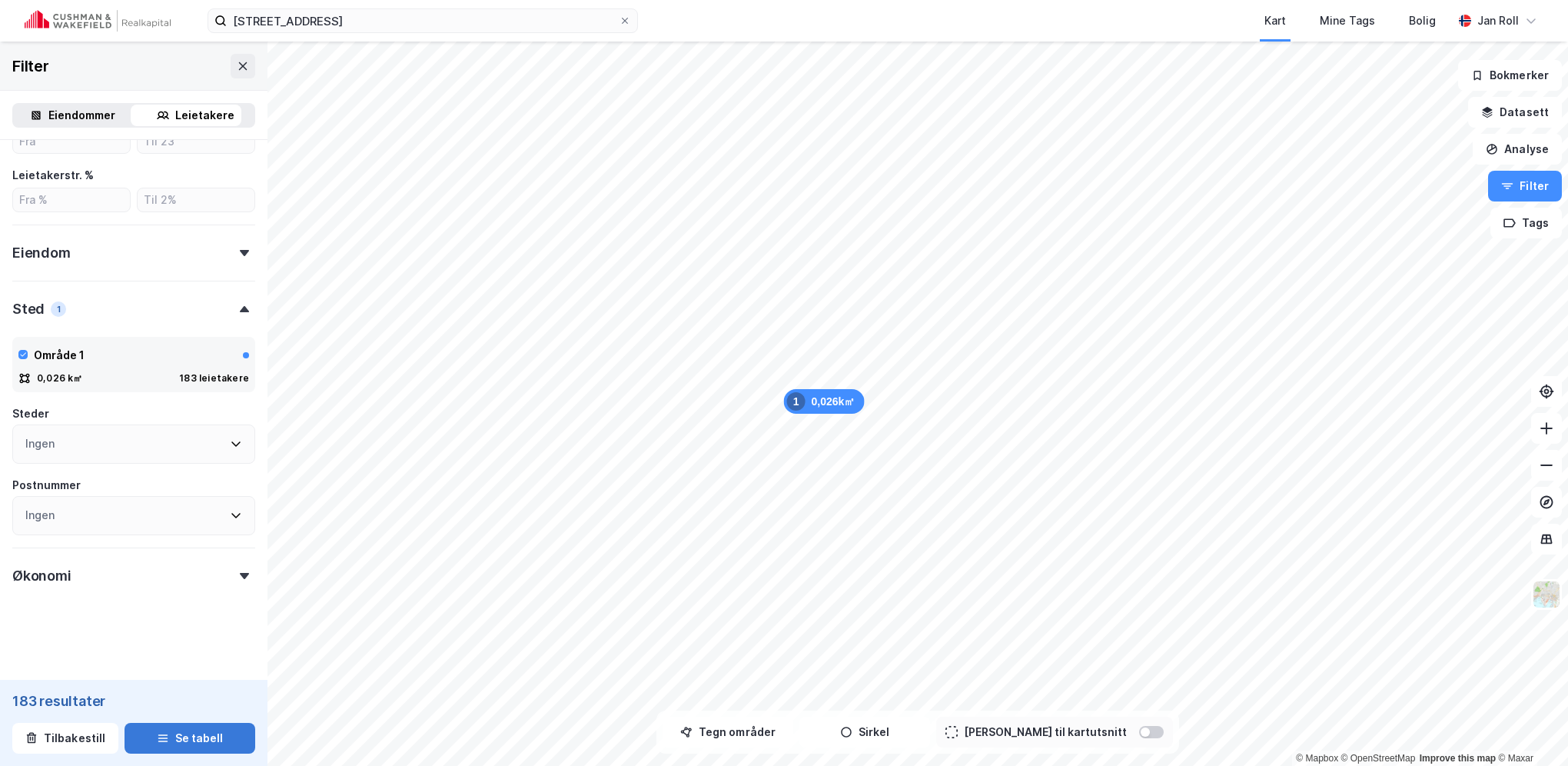
click at [183, 739] on button "Se tabell" at bounding box center [189, 738] width 131 height 30
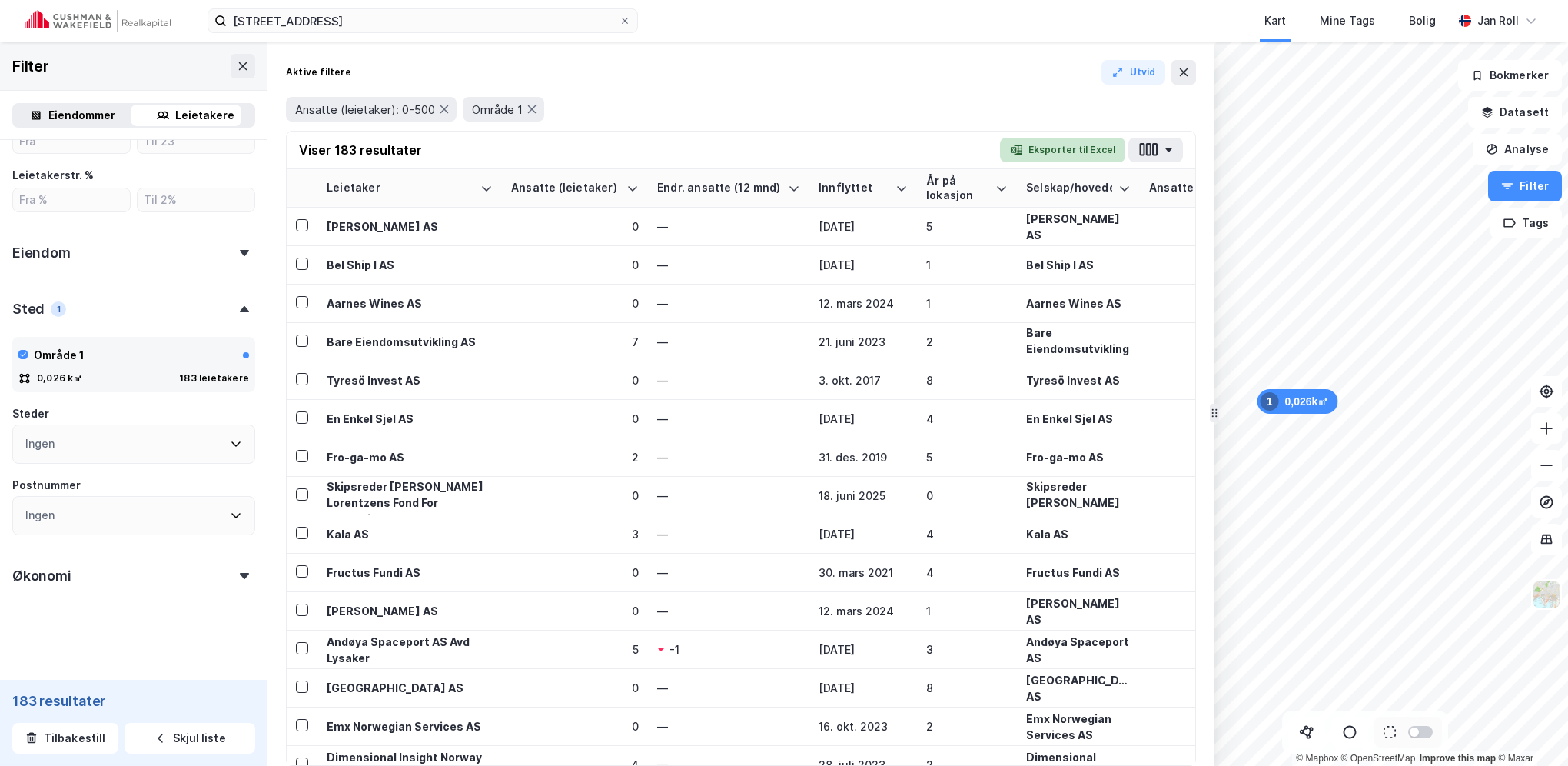
click at [1071, 148] on button "Eksporter til Excel" at bounding box center [1063, 149] width 126 height 25
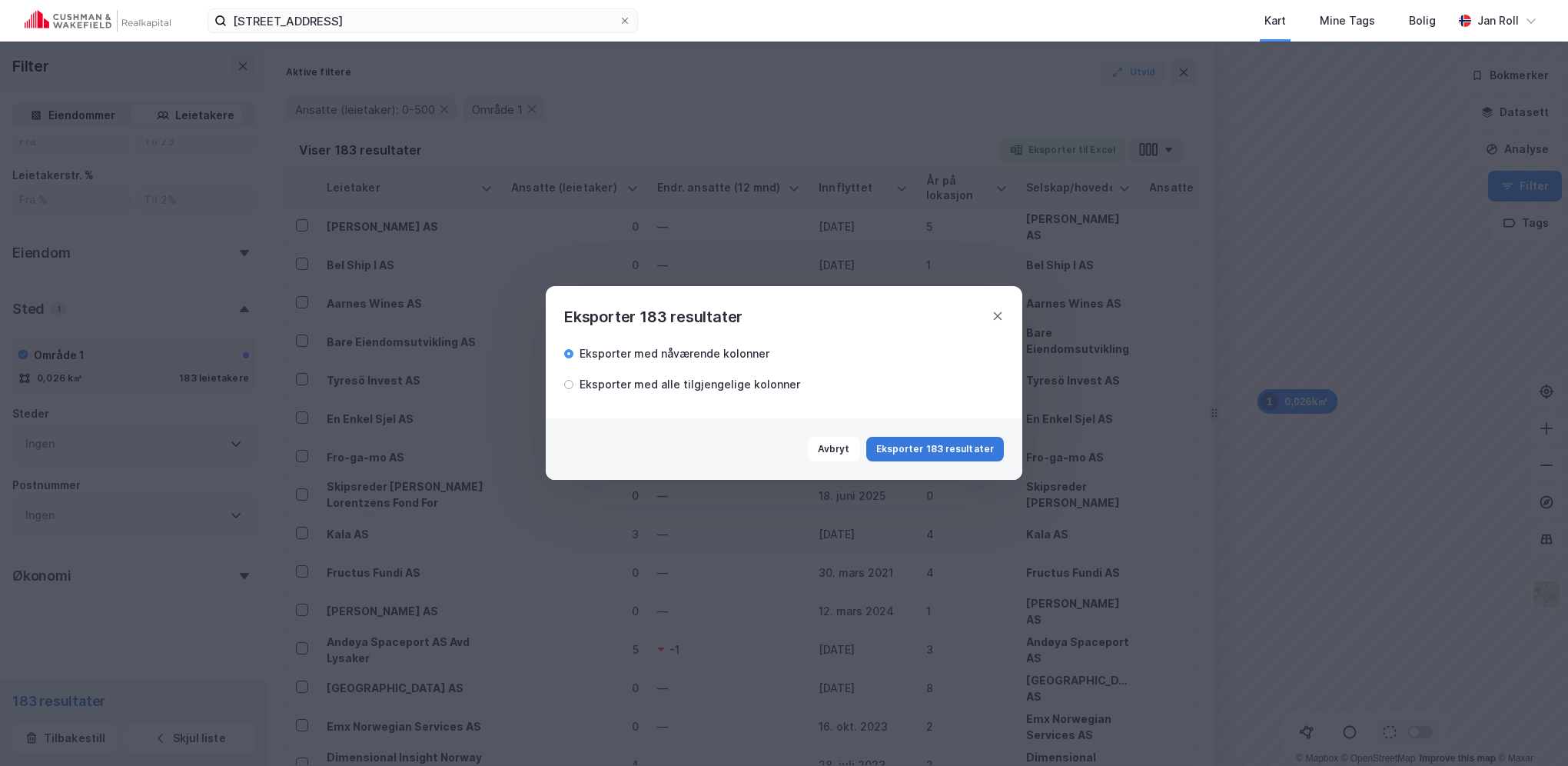
click at [968, 449] on button "Eksporter 183 resultater" at bounding box center [935, 449] width 137 height 25
